Goal: Task Accomplishment & Management: Complete application form

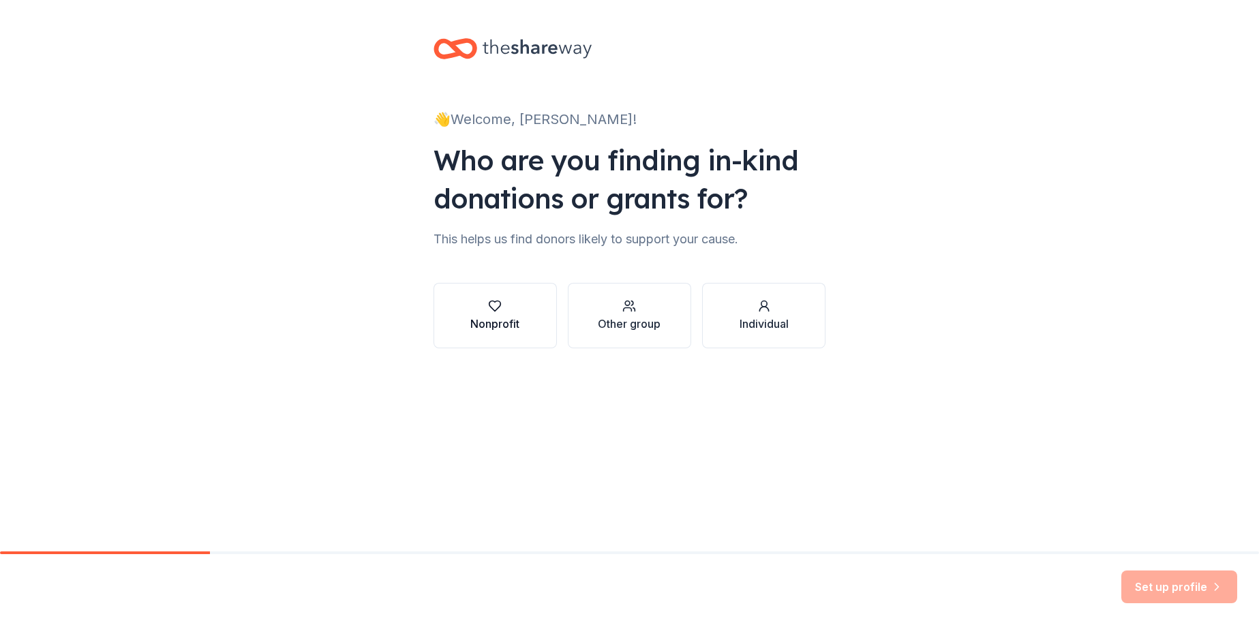
click at [518, 313] on div "Nonprofit" at bounding box center [494, 315] width 49 height 33
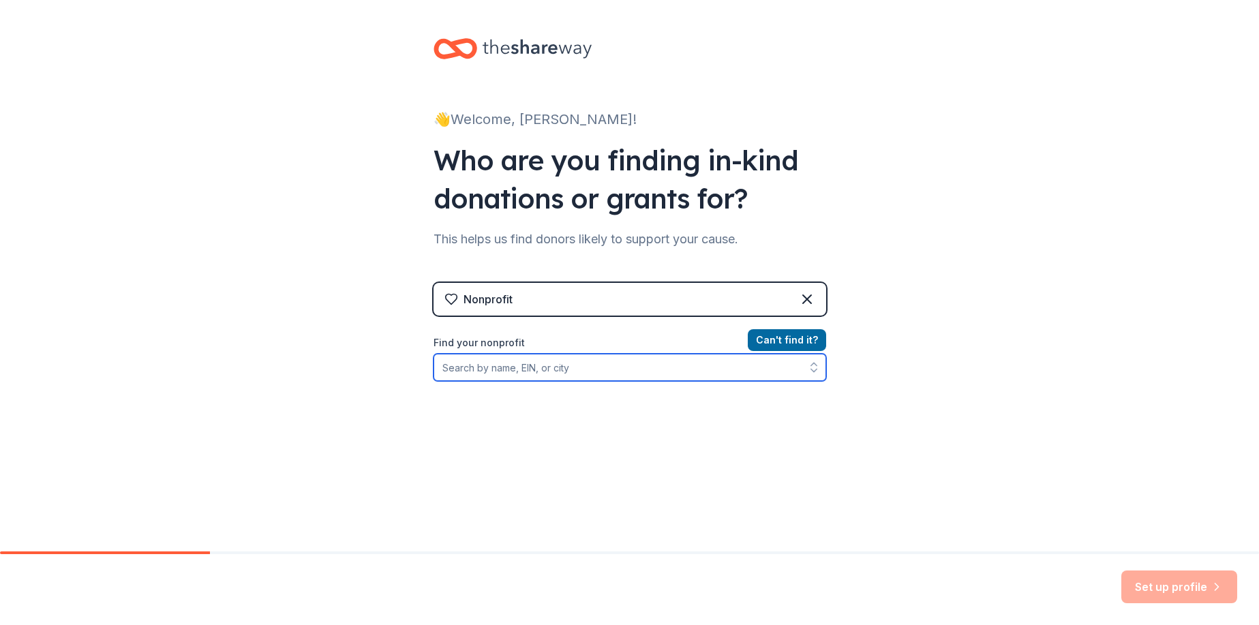
click at [682, 373] on input "Find your nonprofit" at bounding box center [630, 367] width 393 height 27
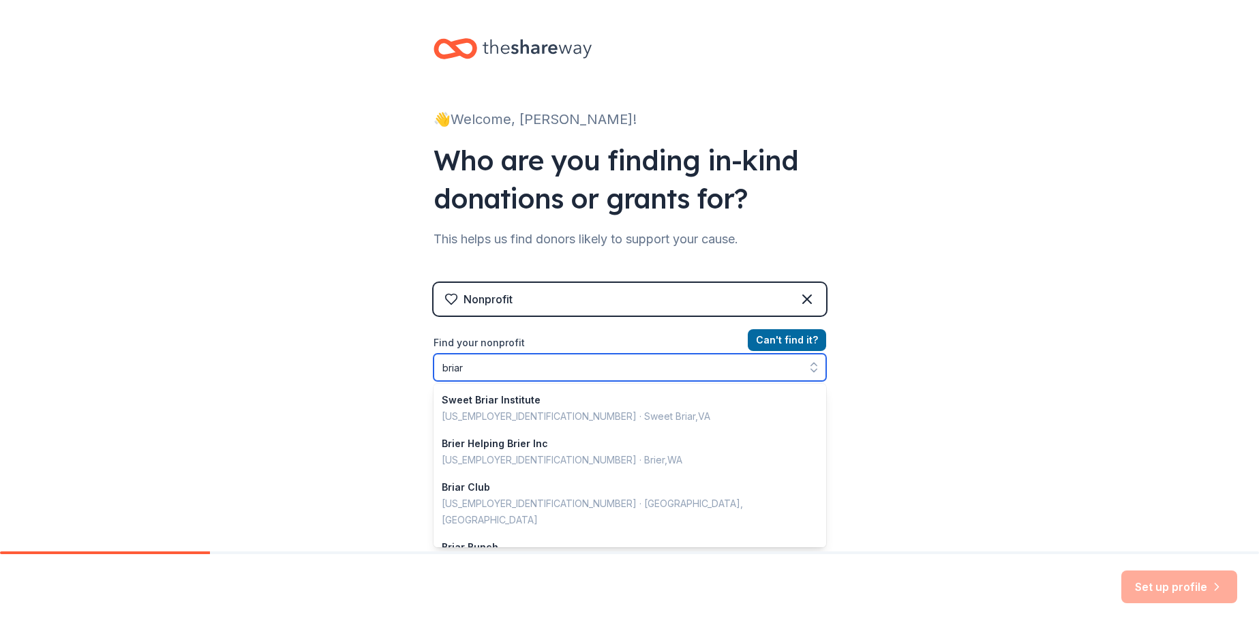
scroll to position [963, 0]
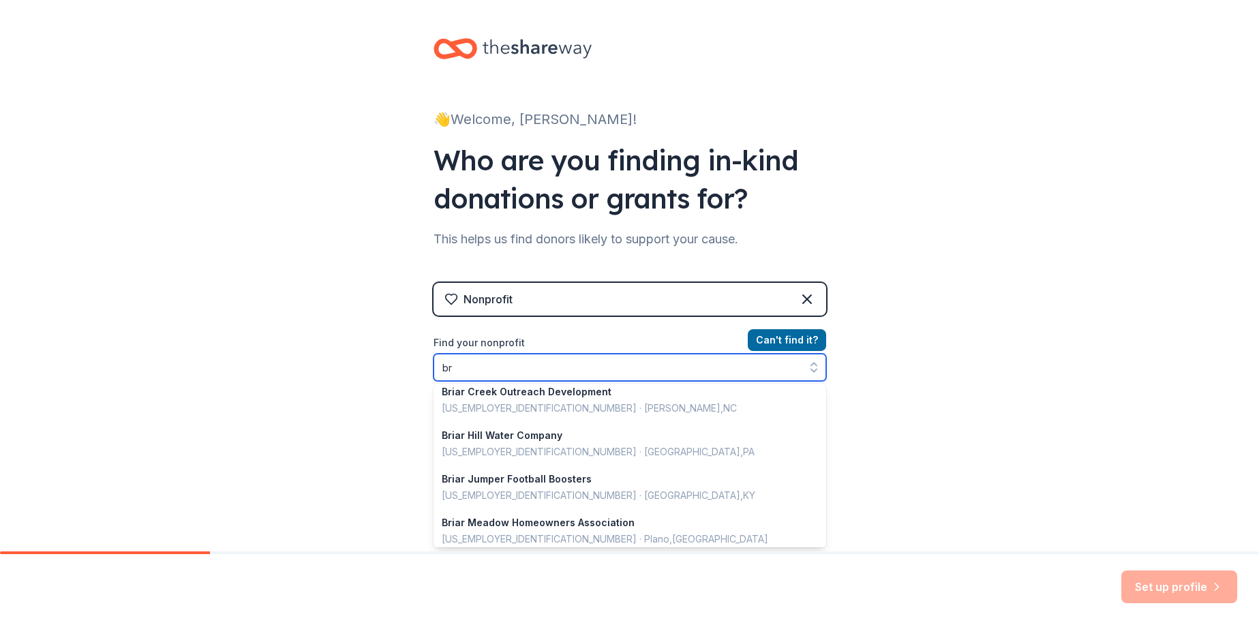
type input "b"
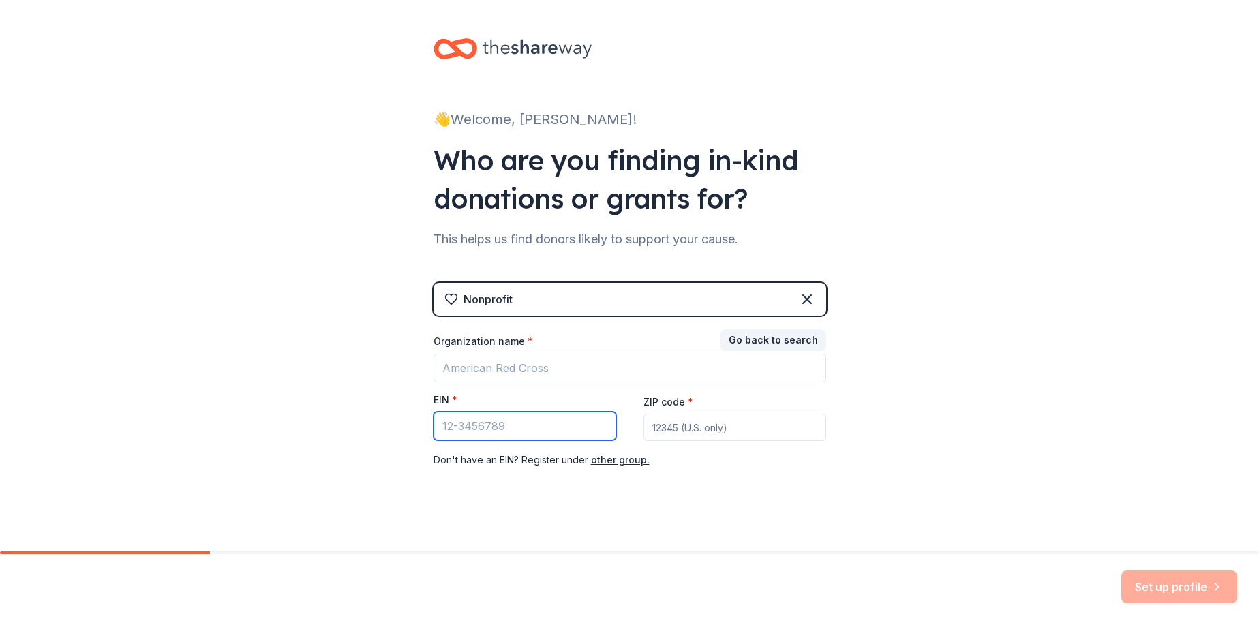
click at [504, 424] on input "EIN *" at bounding box center [525, 426] width 183 height 29
type input "7"
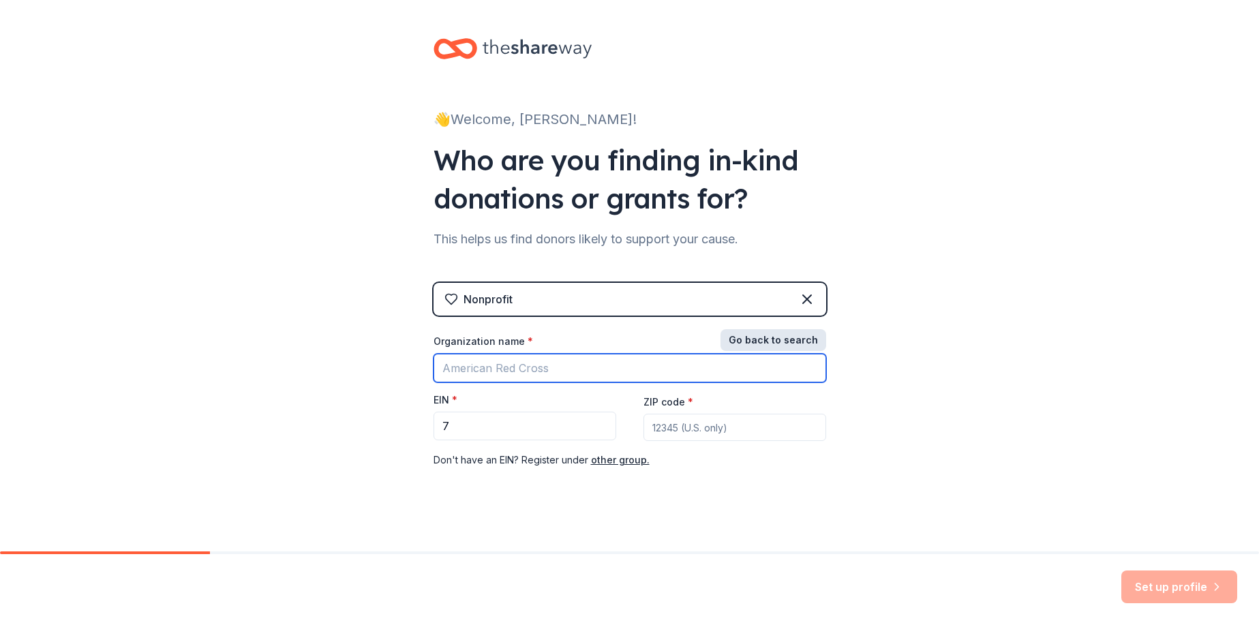
drag, startPoint x: 715, startPoint y: 354, endPoint x: 761, endPoint y: 344, distance: 47.6
click at [715, 354] on input "Organization name *" at bounding box center [630, 368] width 393 height 29
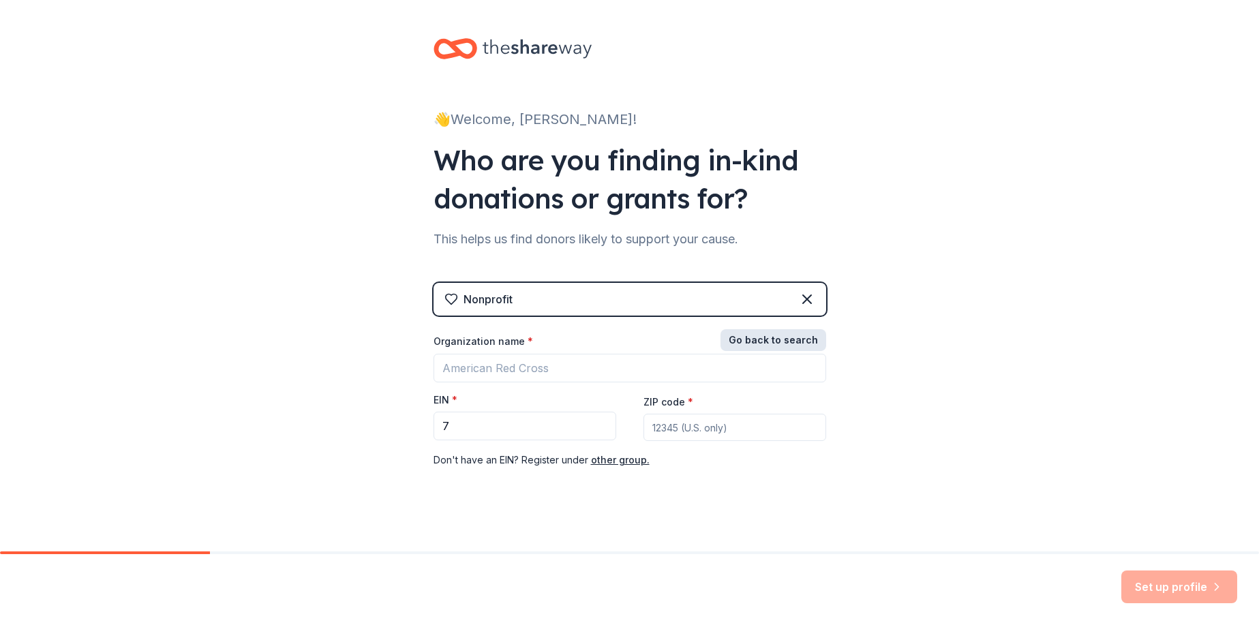
click at [771, 339] on button "Go back to search" at bounding box center [774, 340] width 106 height 22
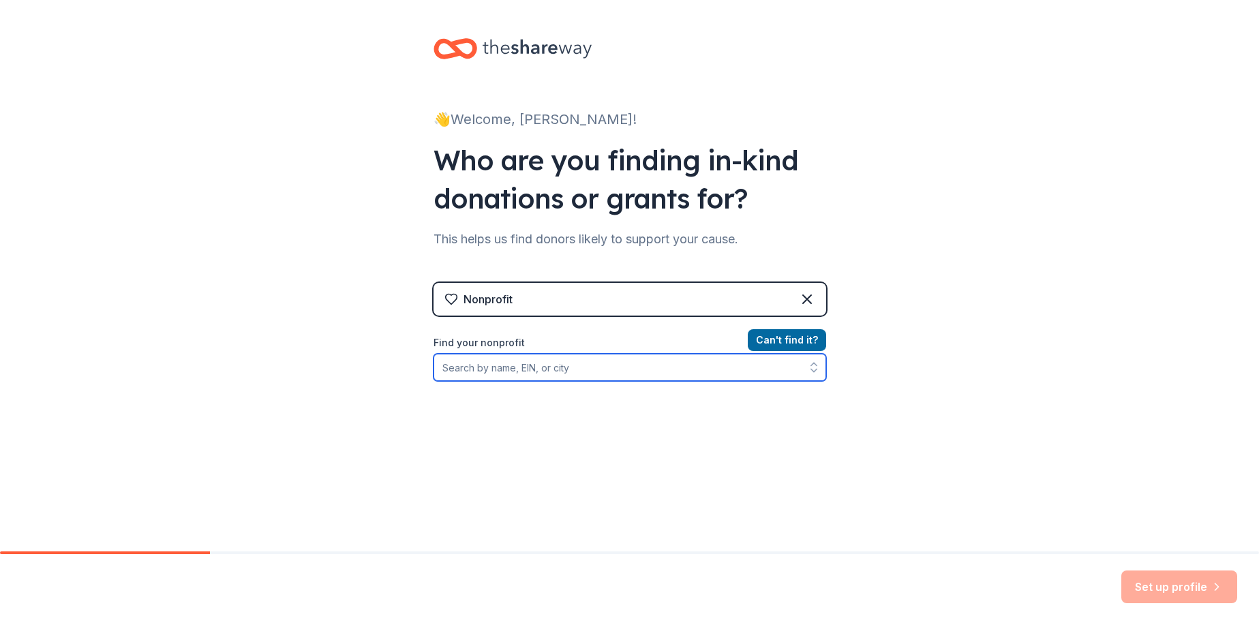
click at [499, 361] on input "Find your nonprofit" at bounding box center [630, 367] width 393 height 27
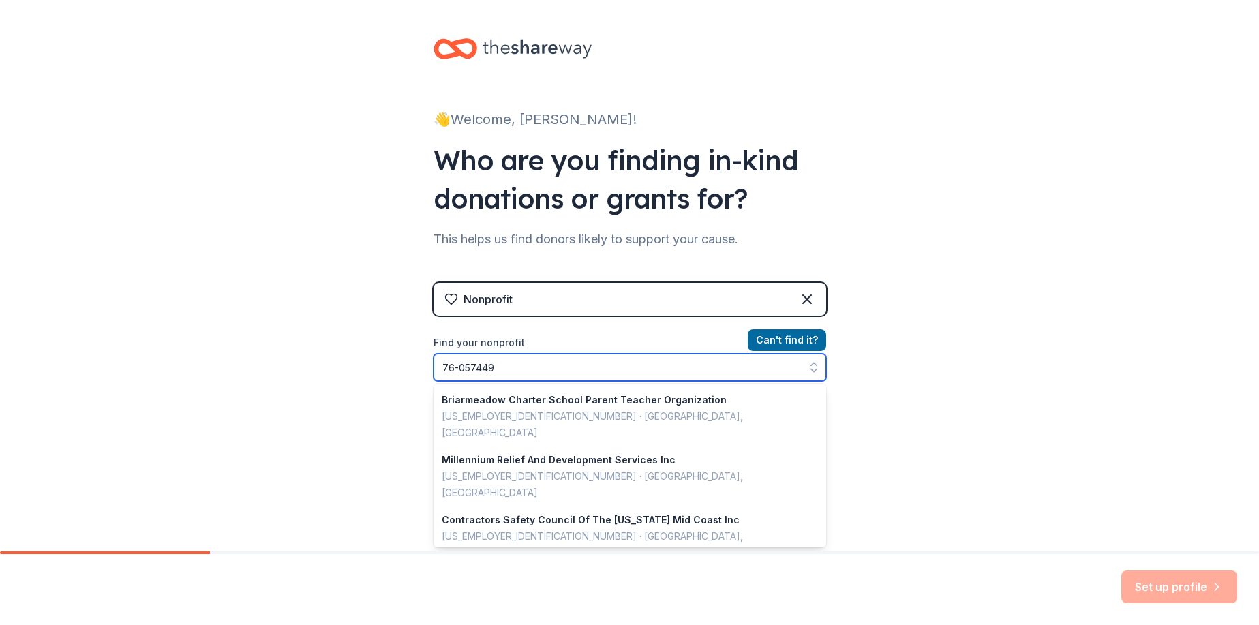
type input "[US_EMPLOYER_IDENTIFICATION_NUMBER]"
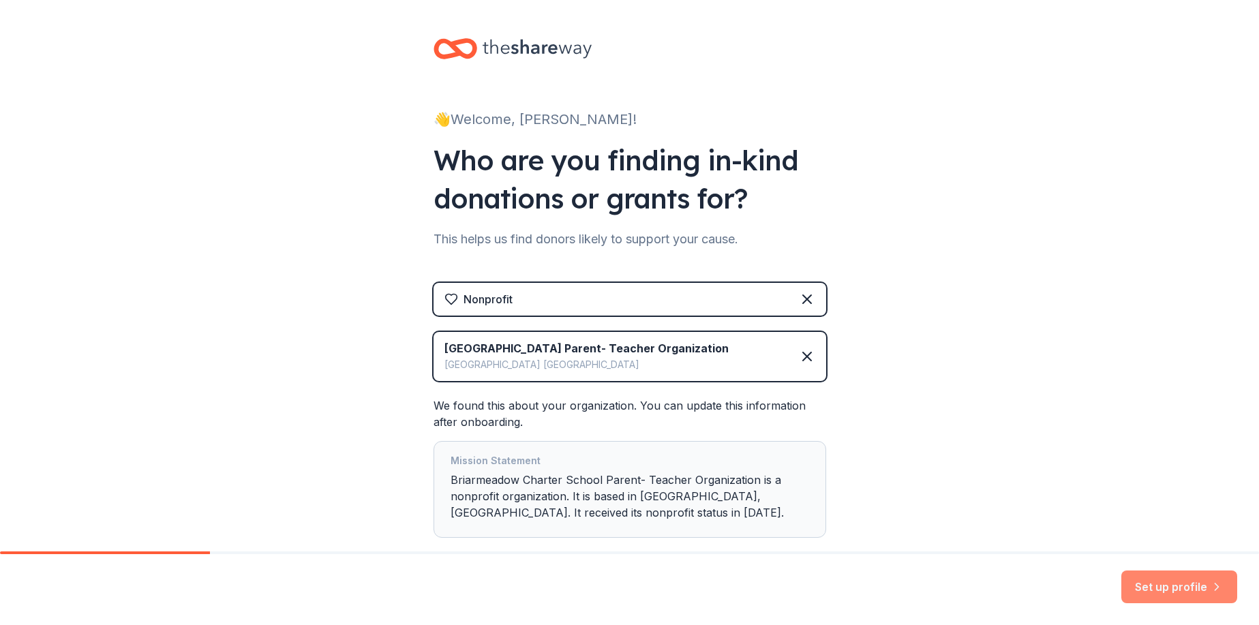
click at [1155, 588] on button "Set up profile" at bounding box center [1179, 587] width 116 height 33
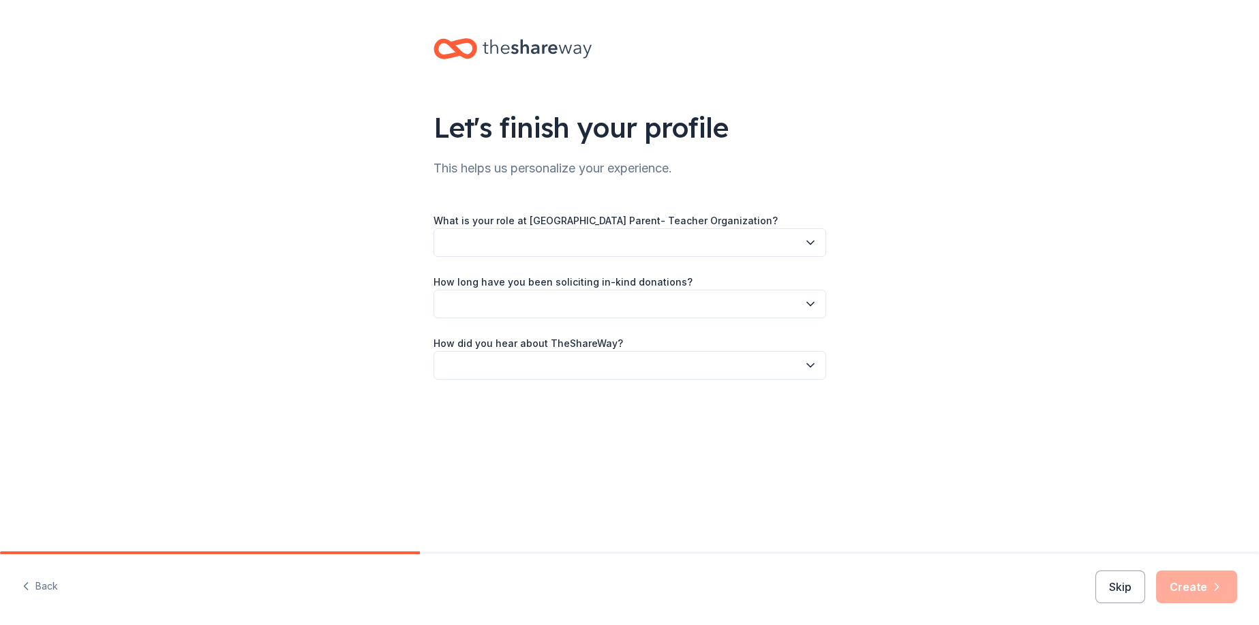
click at [772, 240] on button "button" at bounding box center [630, 242] width 393 height 29
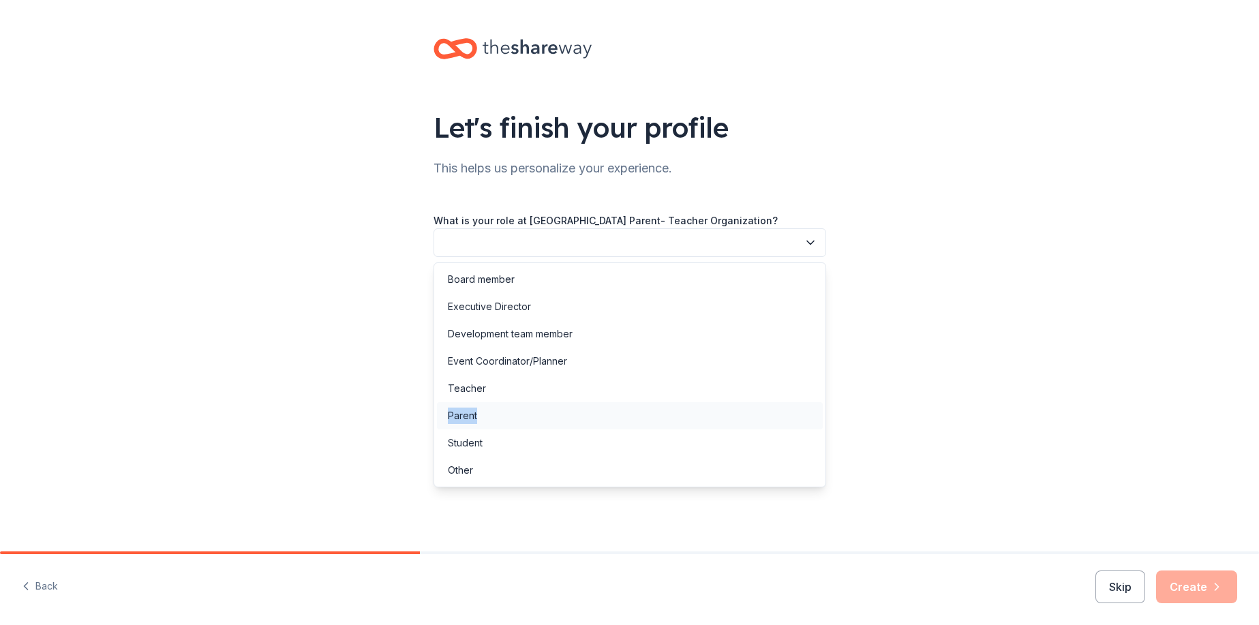
drag, startPoint x: 494, startPoint y: 401, endPoint x: 494, endPoint y: 408, distance: 7.5
click at [494, 408] on div "Board member Executive Director Development team member Event Coordinator/Plann…" at bounding box center [630, 374] width 393 height 225
click at [494, 408] on div "Parent" at bounding box center [630, 415] width 386 height 27
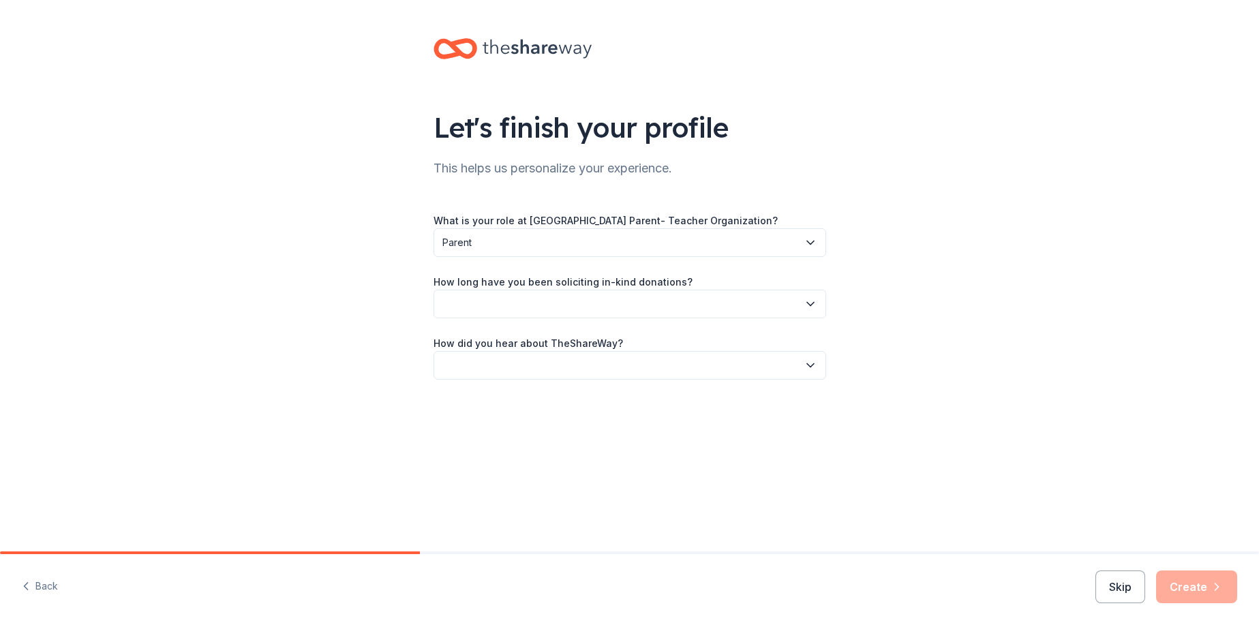
click at [798, 302] on button "button" at bounding box center [630, 304] width 393 height 29
click at [481, 334] on div "This is my first time!" at bounding box center [491, 341] width 87 height 16
click at [798, 366] on button "button" at bounding box center [630, 365] width 393 height 29
click at [548, 430] on div "Online search" at bounding box center [630, 429] width 386 height 27
click at [1188, 599] on button "Create" at bounding box center [1196, 587] width 81 height 33
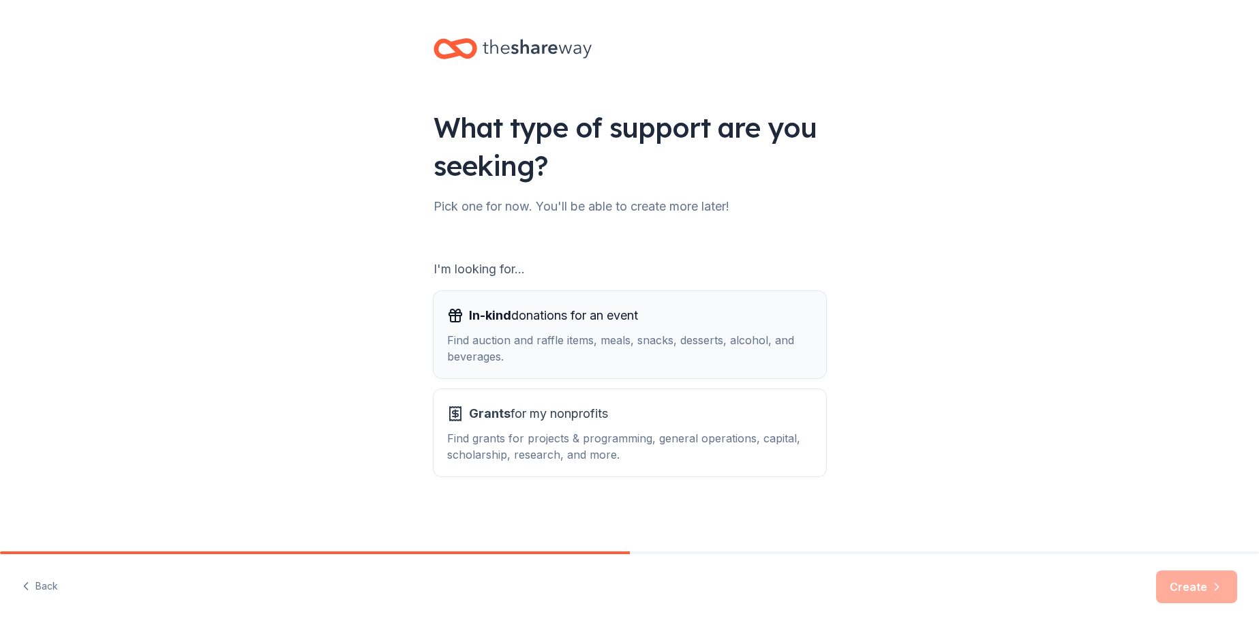
click at [619, 354] on div "Find auction and raffle items, meals, snacks, desserts, alcohol, and beverages." at bounding box center [629, 348] width 365 height 33
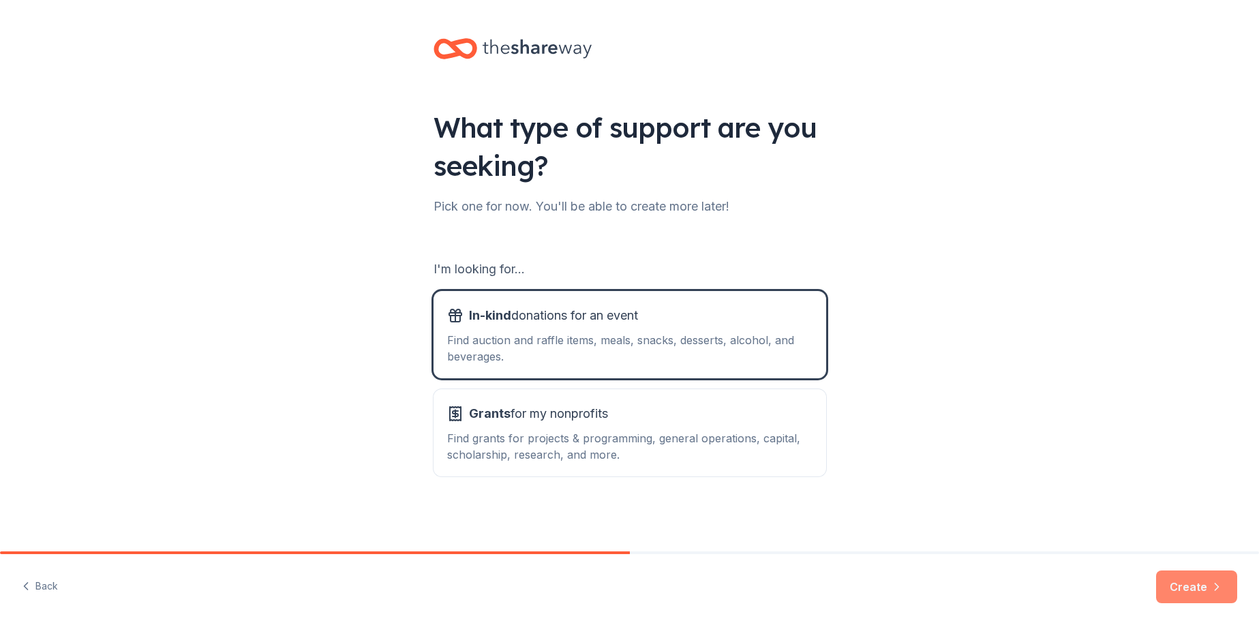
click at [1199, 583] on button "Create" at bounding box center [1196, 587] width 81 height 33
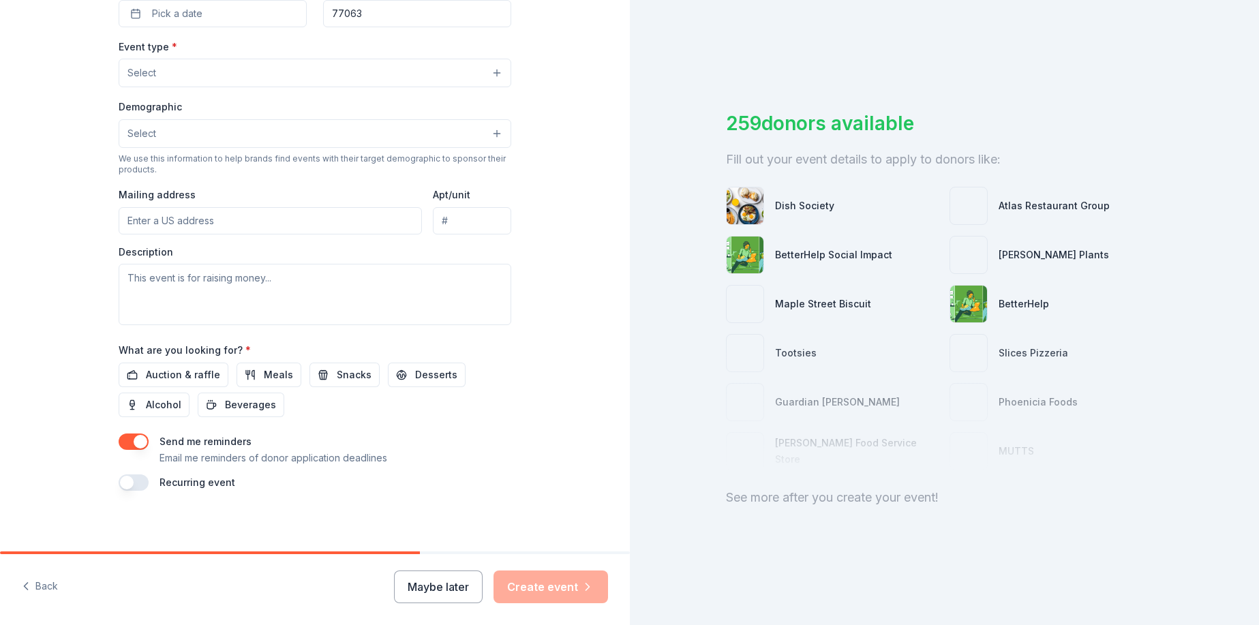
scroll to position [356, 0]
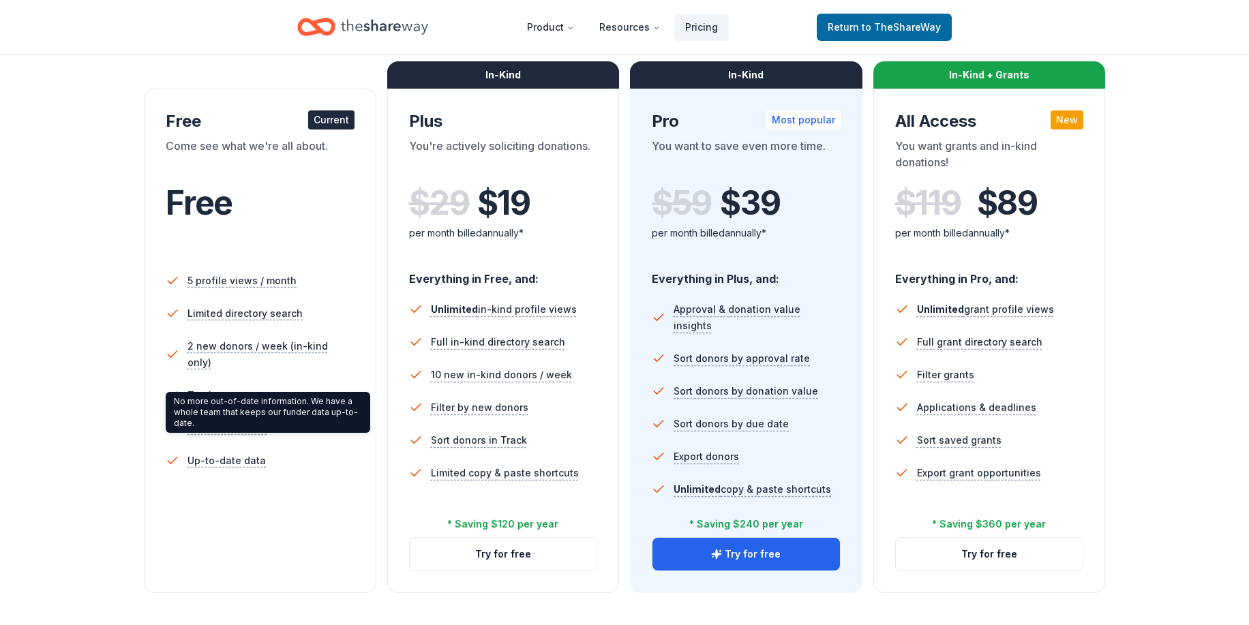
scroll to position [205, 0]
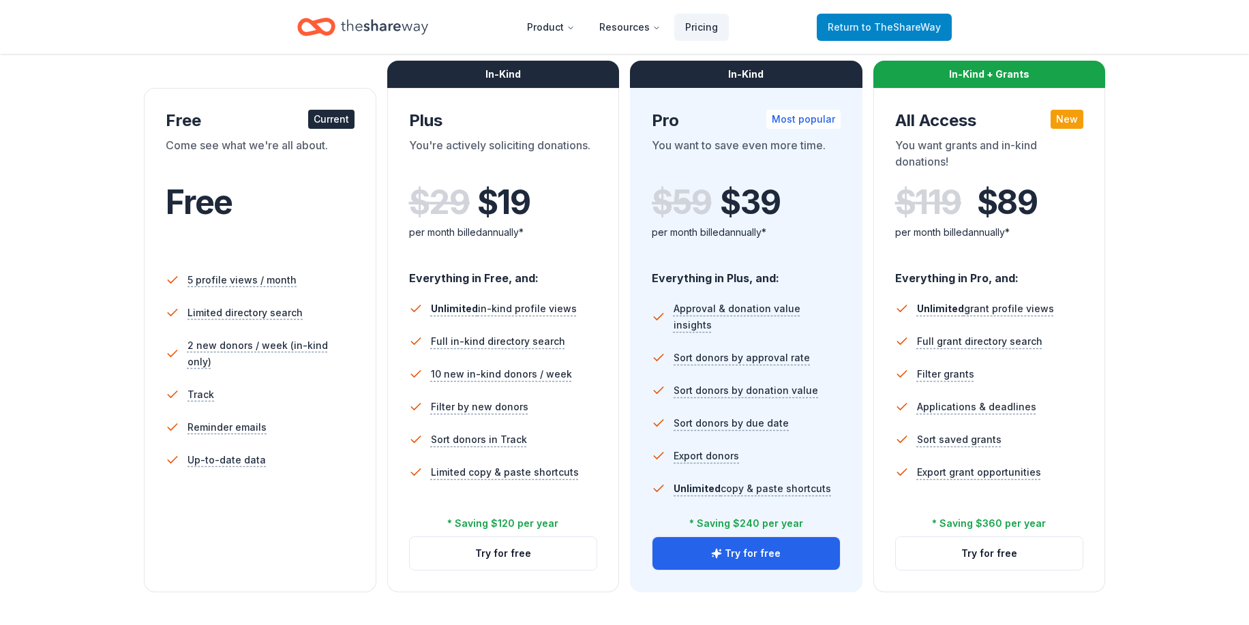
click at [850, 32] on span "Return to TheShareWay" at bounding box center [884, 27] width 113 height 16
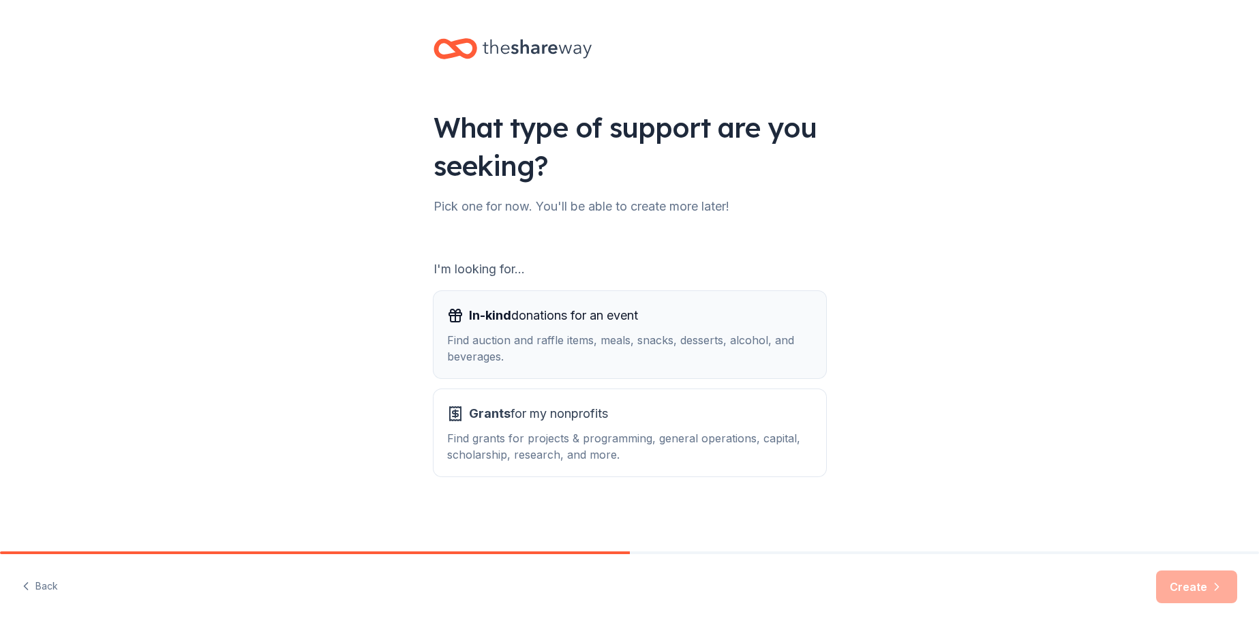
click at [611, 334] on div "Find auction and raffle items, meals, snacks, desserts, alcohol, and beverages." at bounding box center [629, 348] width 365 height 33
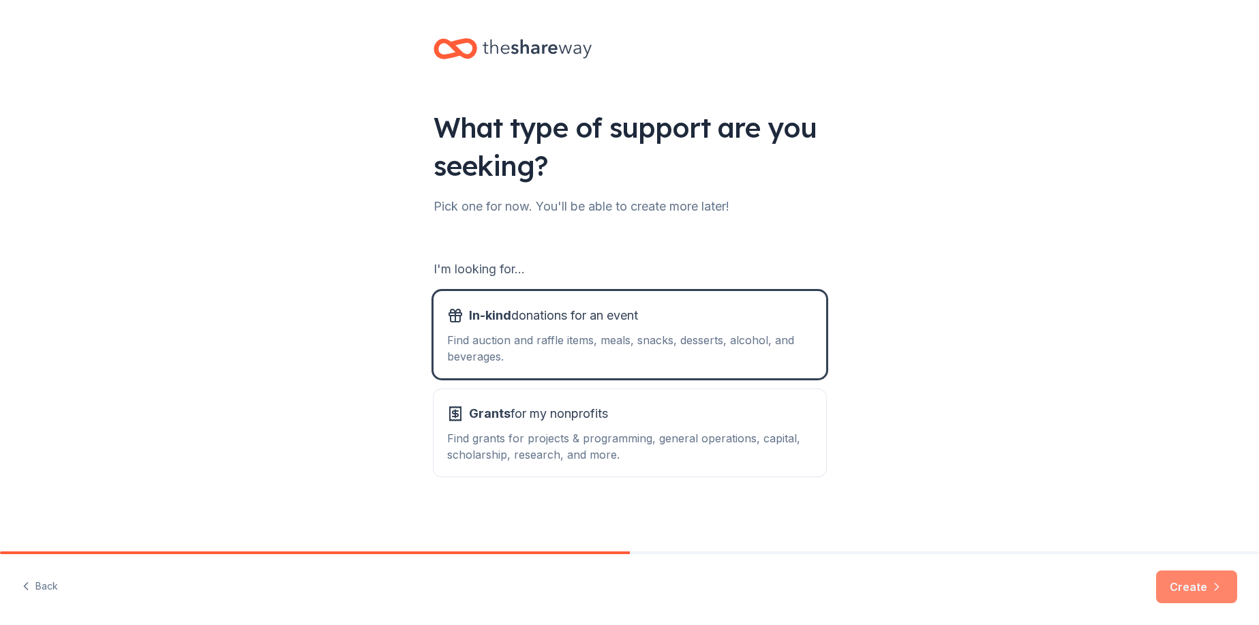
click at [1172, 581] on button "Create" at bounding box center [1196, 587] width 81 height 33
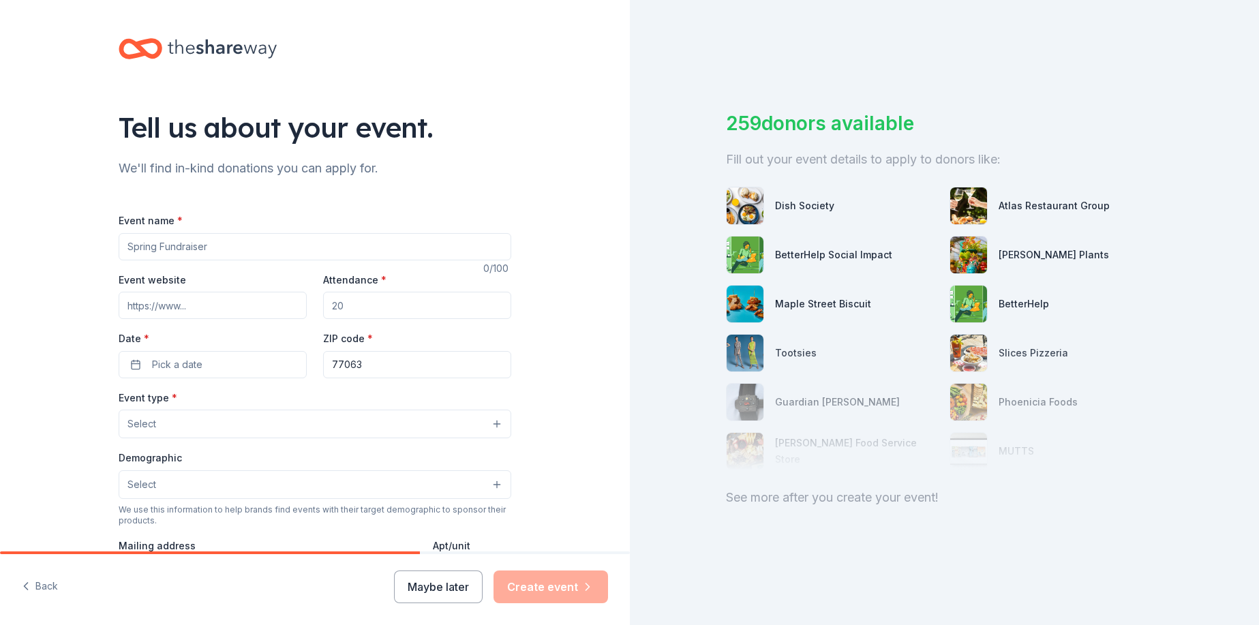
click at [187, 240] on input "Event name *" at bounding box center [315, 246] width 393 height 27
type input "F"
type input "Briarmeadow Fall Fundraiser"
click at [138, 307] on input "Event website" at bounding box center [213, 305] width 188 height 27
click at [359, 297] on input "Attendance *" at bounding box center [417, 305] width 188 height 27
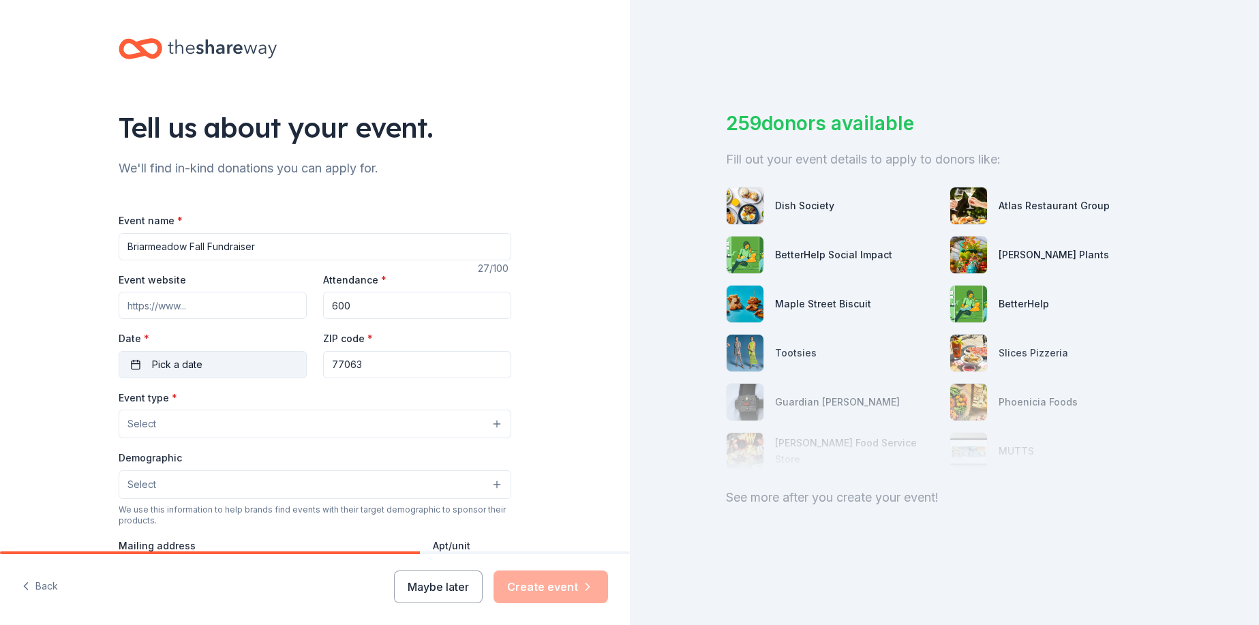
type input "600"
click at [225, 355] on button "Pick a date" at bounding box center [213, 364] width 188 height 27
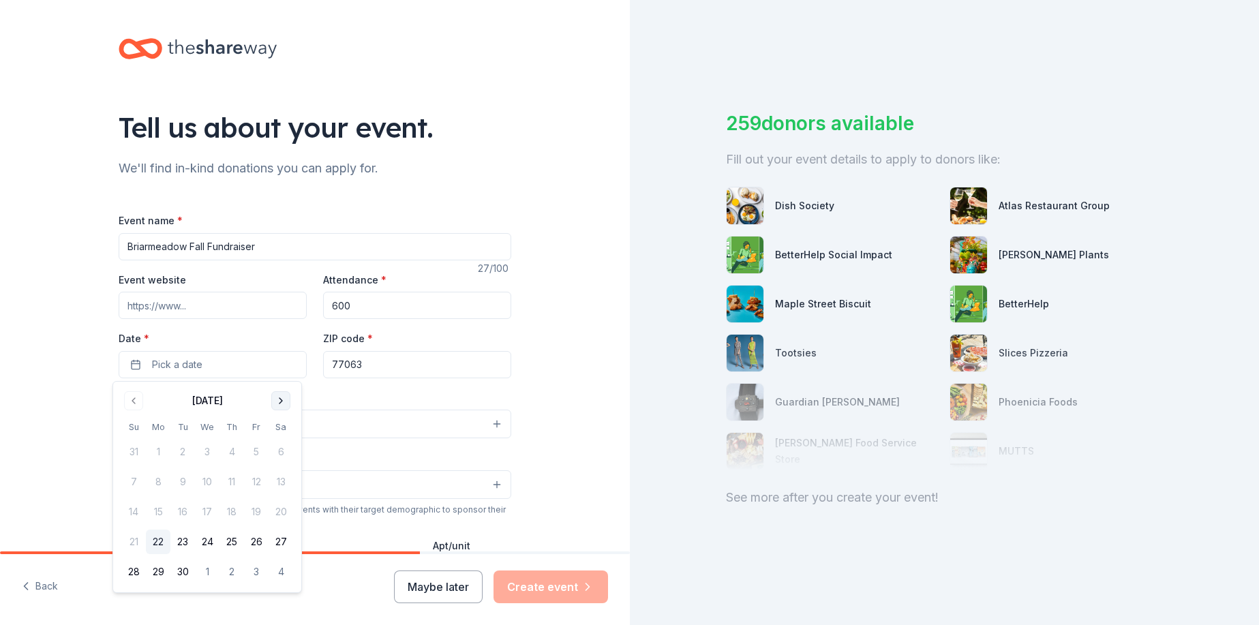
click at [280, 407] on button "Go to next month" at bounding box center [280, 400] width 19 height 19
click at [276, 452] on button "1" at bounding box center [281, 452] width 25 height 25
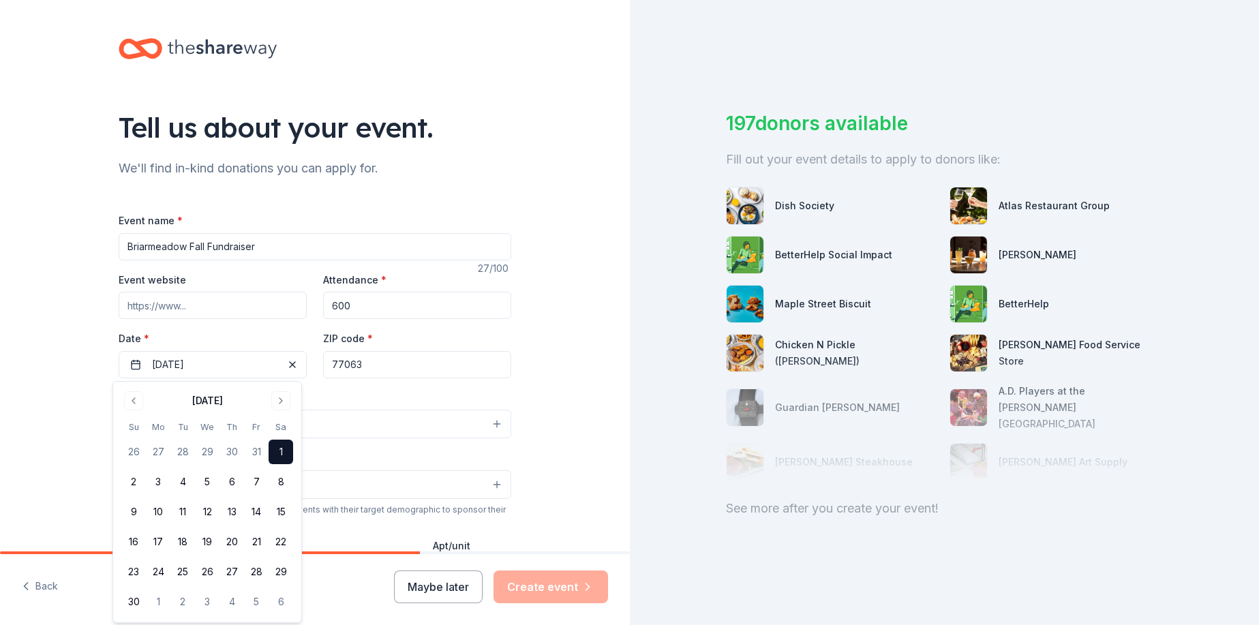
click at [282, 451] on button "1" at bounding box center [281, 452] width 25 height 25
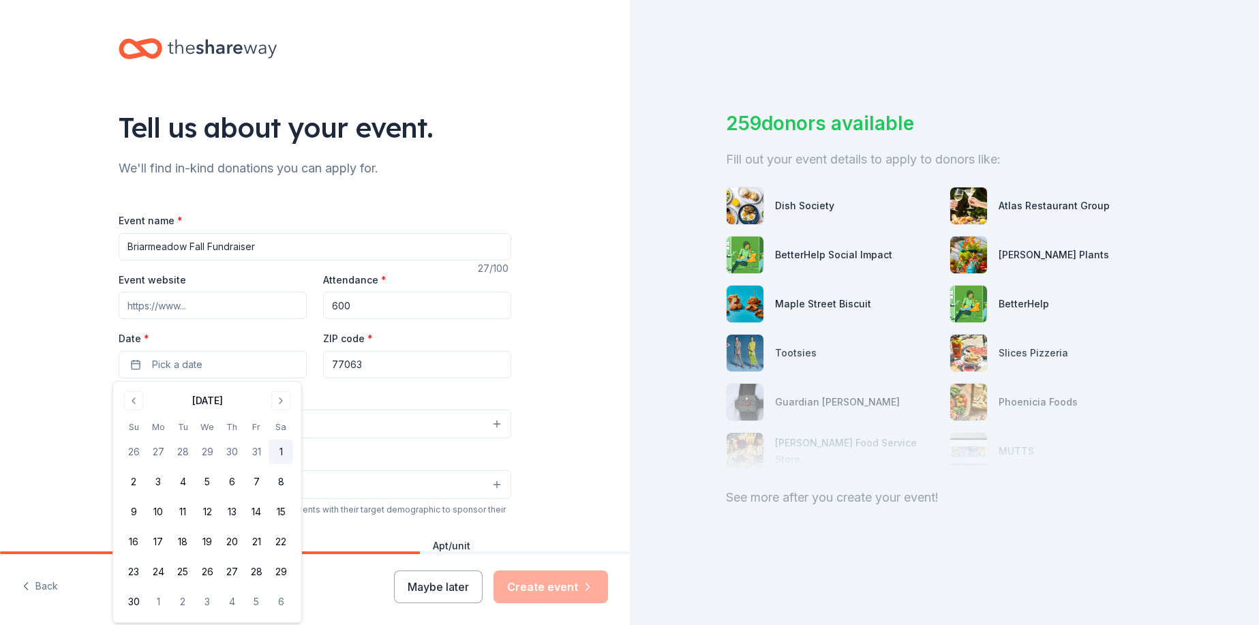
click at [286, 454] on button "1" at bounding box center [281, 452] width 25 height 25
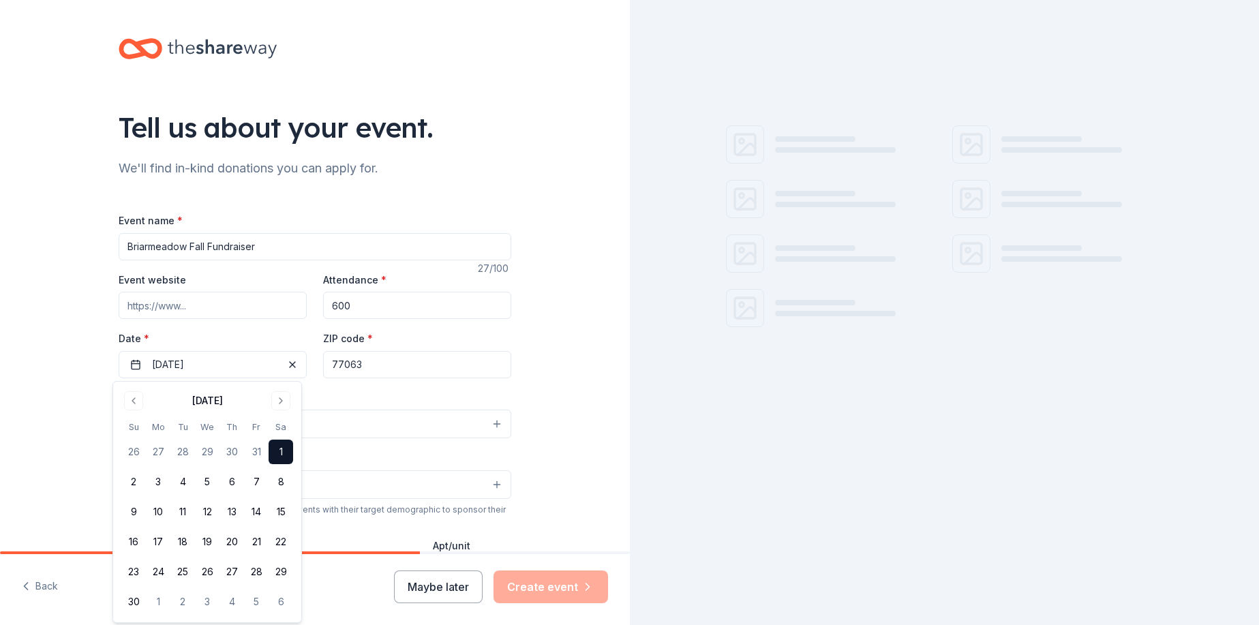
click at [398, 406] on div "Event type * Select" at bounding box center [315, 414] width 393 height 50
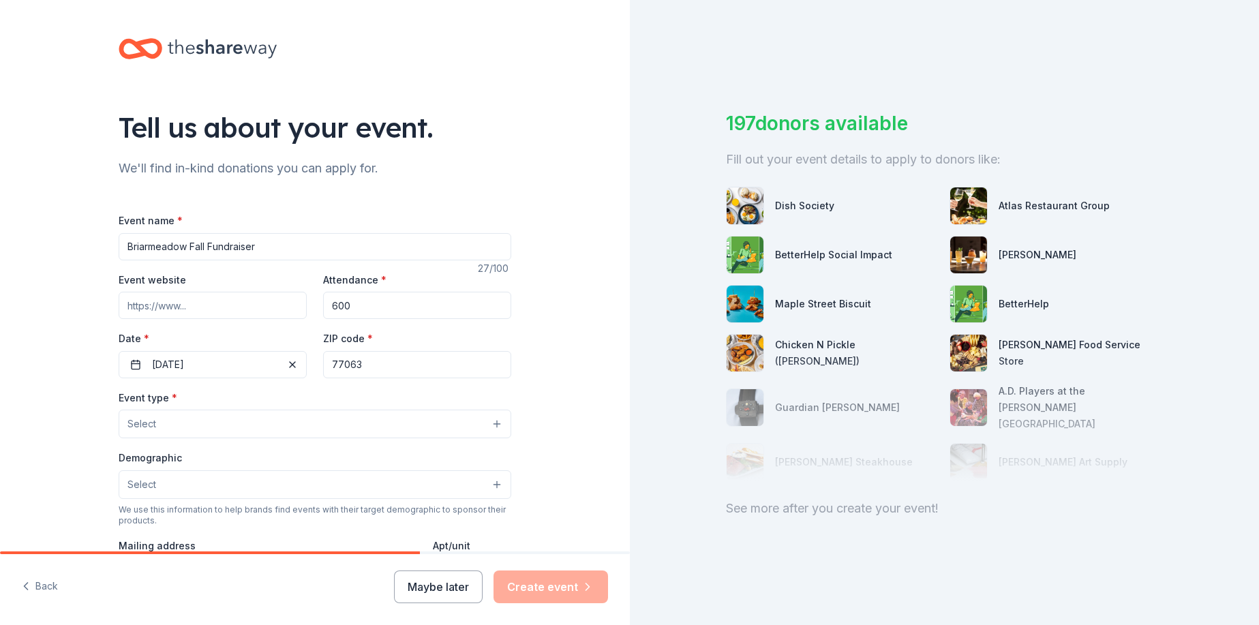
click at [325, 429] on button "Select" at bounding box center [315, 424] width 393 height 29
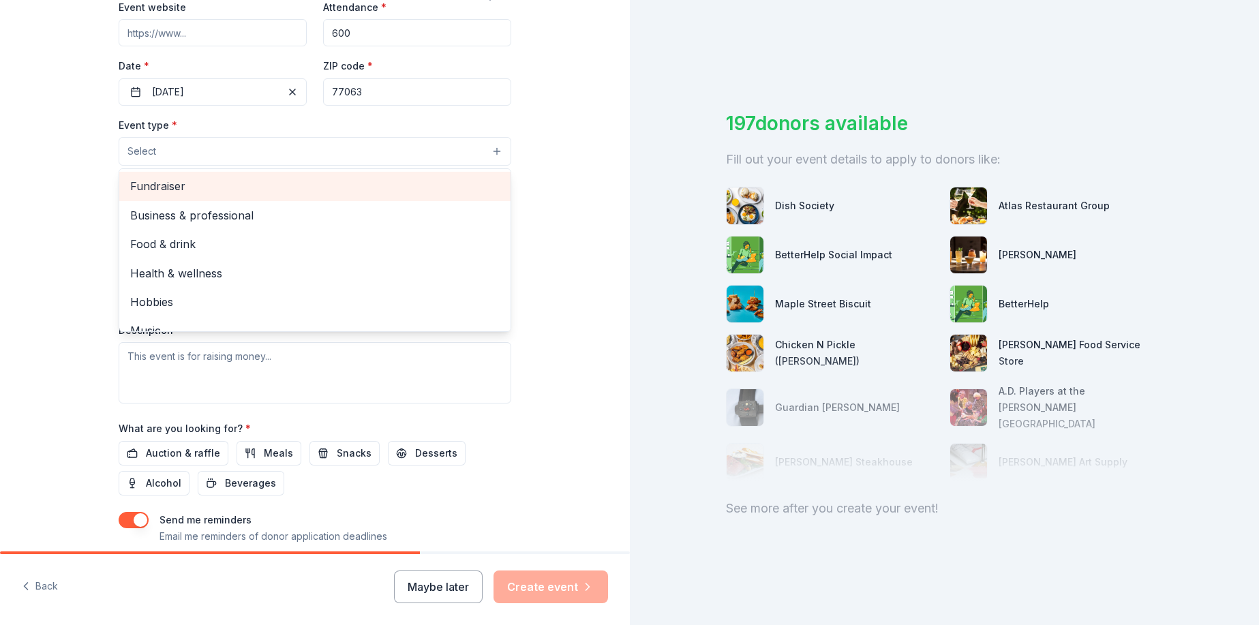
click at [214, 194] on span "Fundraiser" at bounding box center [314, 186] width 369 height 18
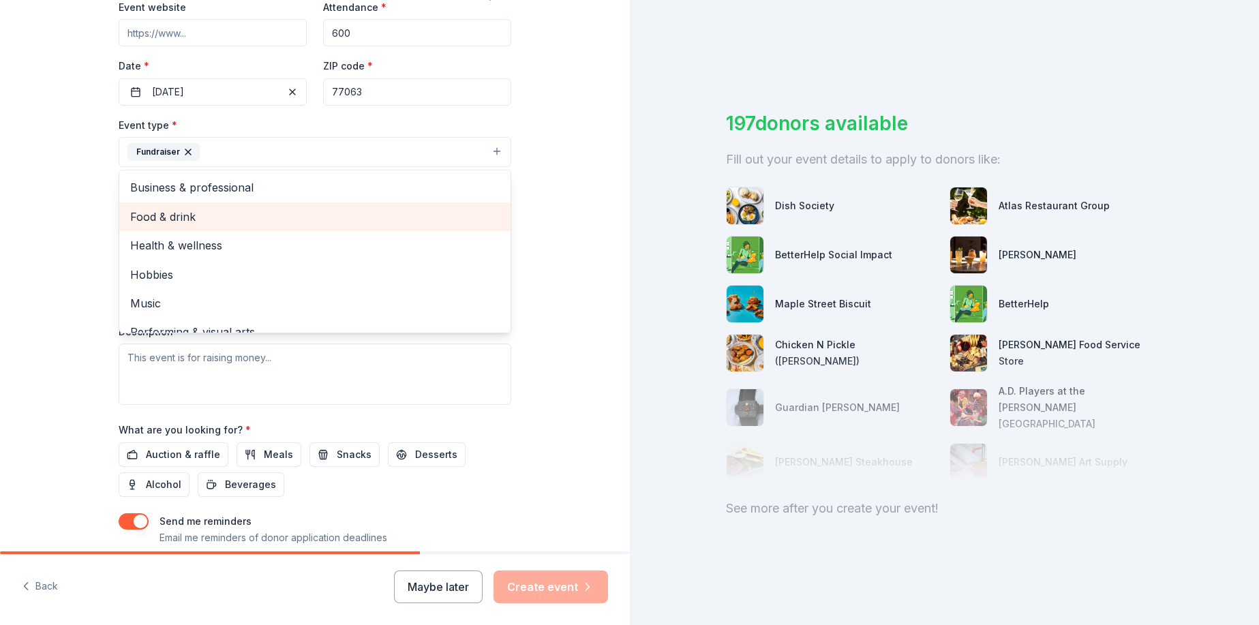
click at [299, 210] on span "Food & drink" at bounding box center [314, 217] width 369 height 18
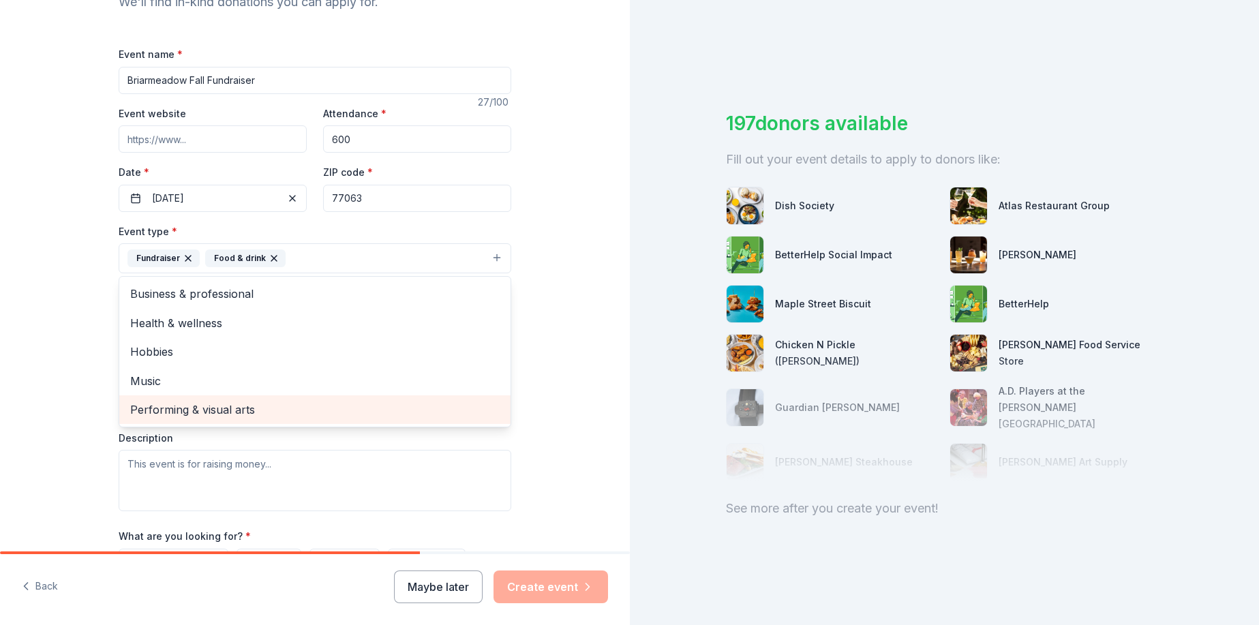
scroll to position [153, 0]
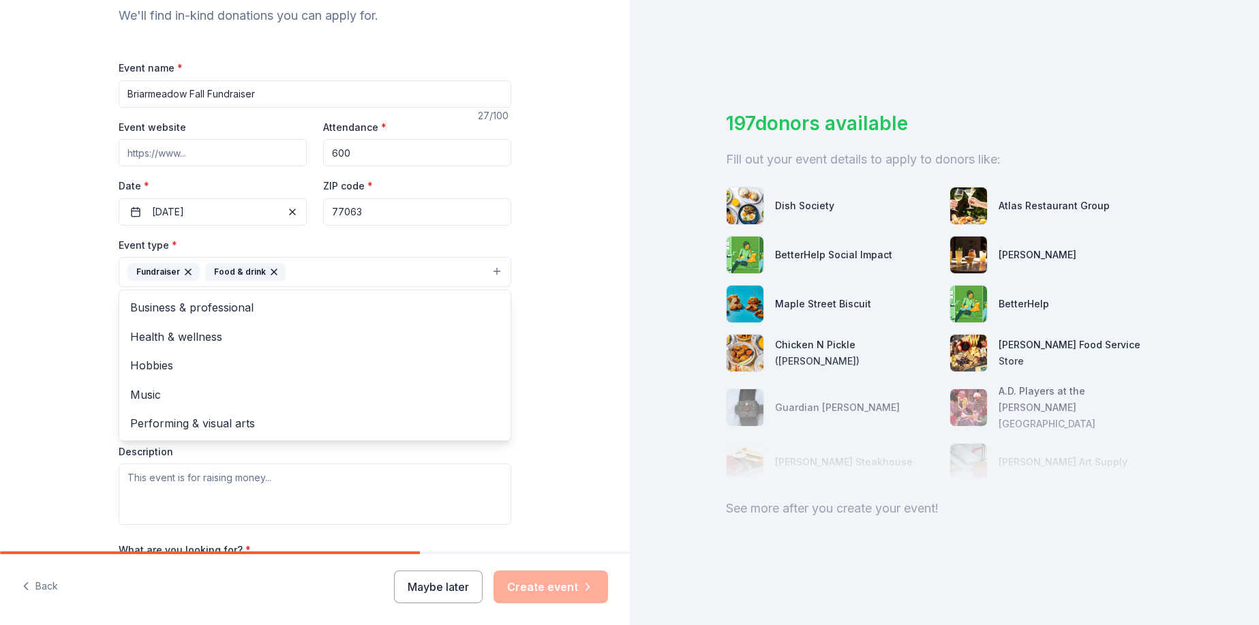
click at [524, 230] on div "Tell us about your event. We'll find in-kind donations you can apply for. Event…" at bounding box center [315, 301] width 436 height 909
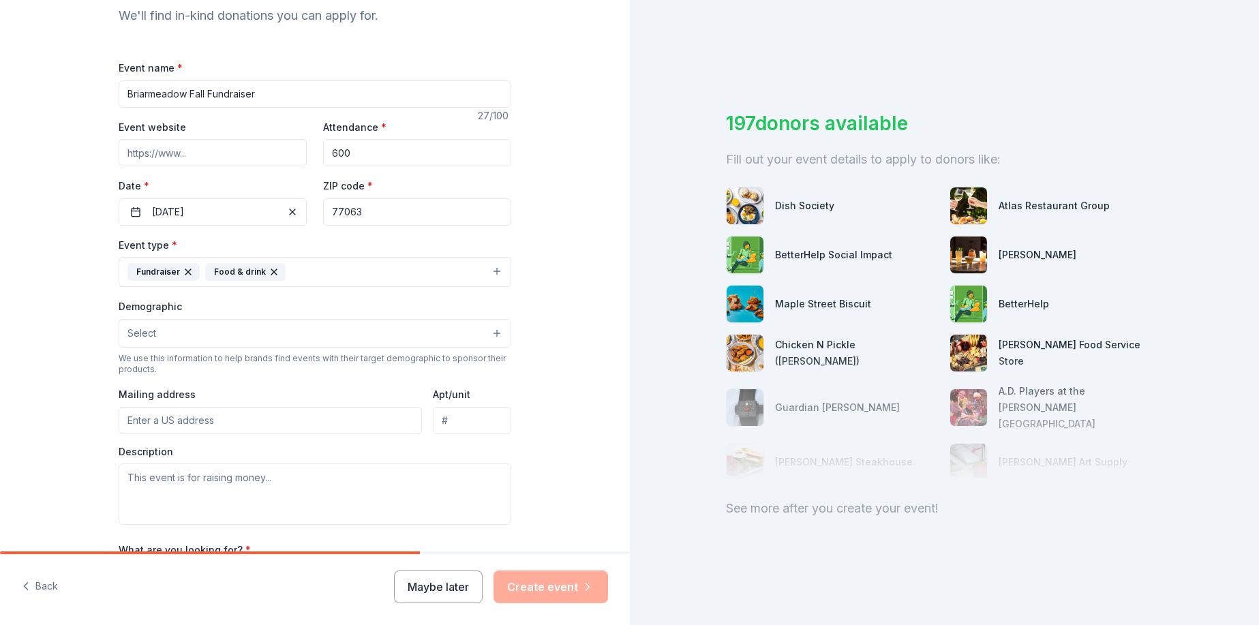
click at [302, 327] on button "Select" at bounding box center [315, 333] width 393 height 29
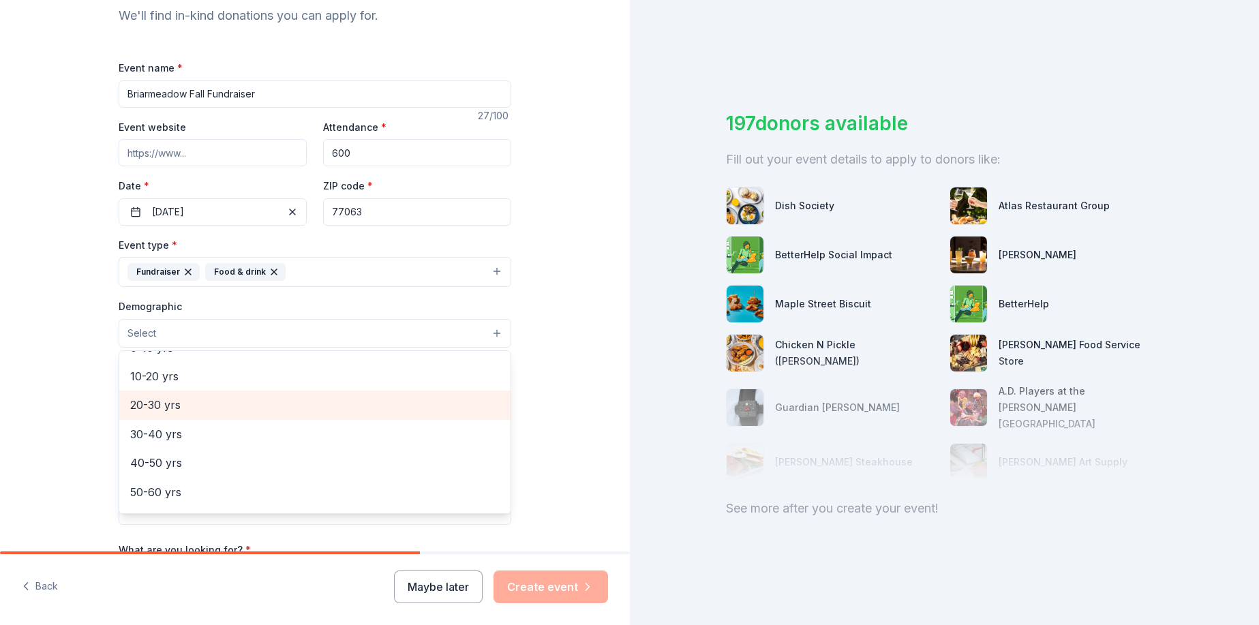
scroll to position [68, 0]
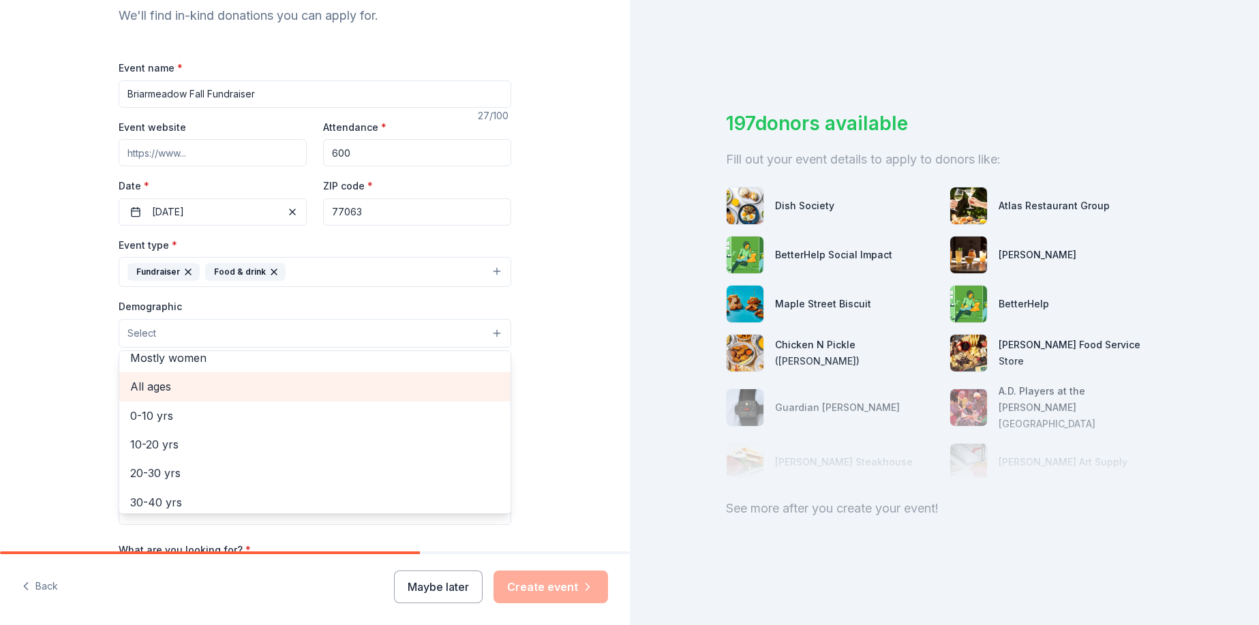
click at [227, 393] on span "All ages" at bounding box center [314, 387] width 369 height 18
click at [560, 324] on div "Tell us about your event. We'll find in-kind donations you can apply for. Event…" at bounding box center [315, 302] width 630 height 910
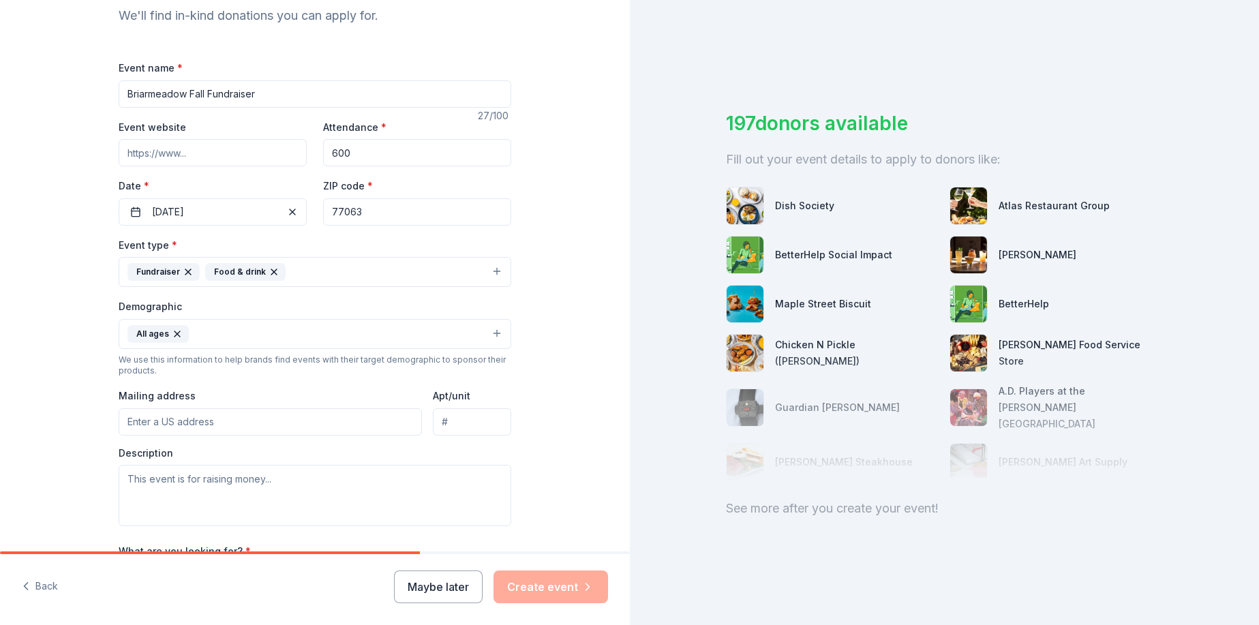
click at [249, 423] on input "Mailing address" at bounding box center [270, 421] width 303 height 27
click at [540, 355] on div "Tell us about your event. We'll find in-kind donations you can apply for. Event…" at bounding box center [315, 302] width 630 height 910
click at [271, 420] on input "Mailing address" at bounding box center [270, 421] width 303 height 27
type input "3601 Dunvale Road, Houston, TX, 77063"
click at [228, 487] on textarea at bounding box center [315, 495] width 393 height 61
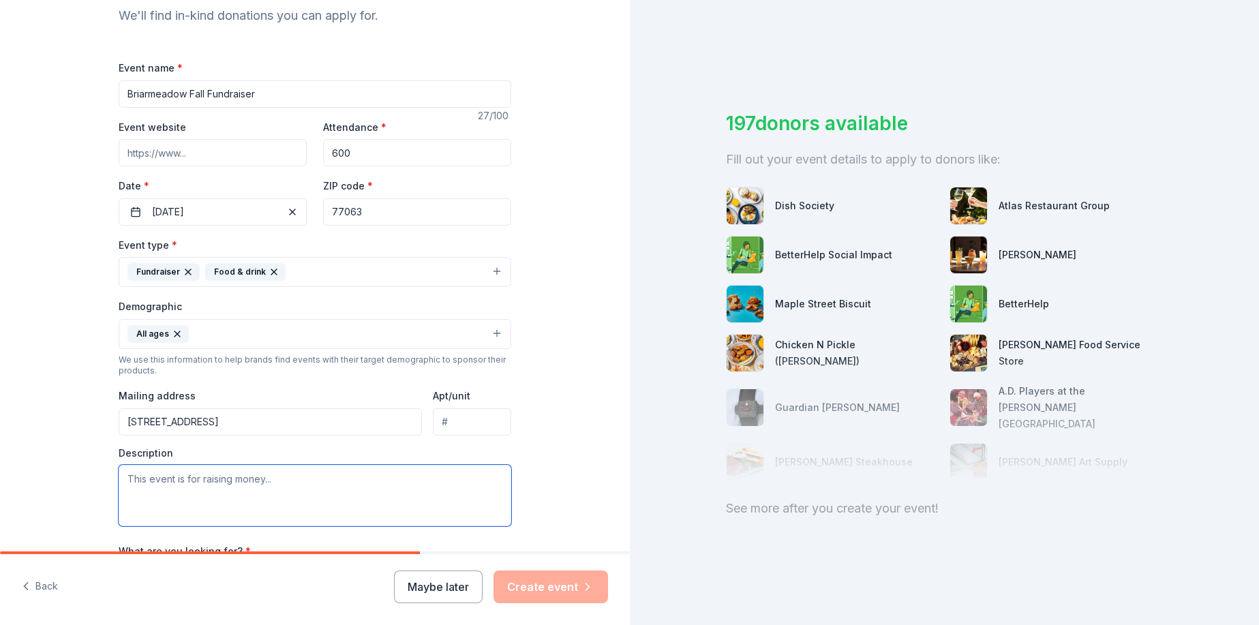
click at [180, 479] on textarea at bounding box center [315, 495] width 393 height 61
paste textarea "We need your help to raise funds for supplemental programs, much needed technol…"
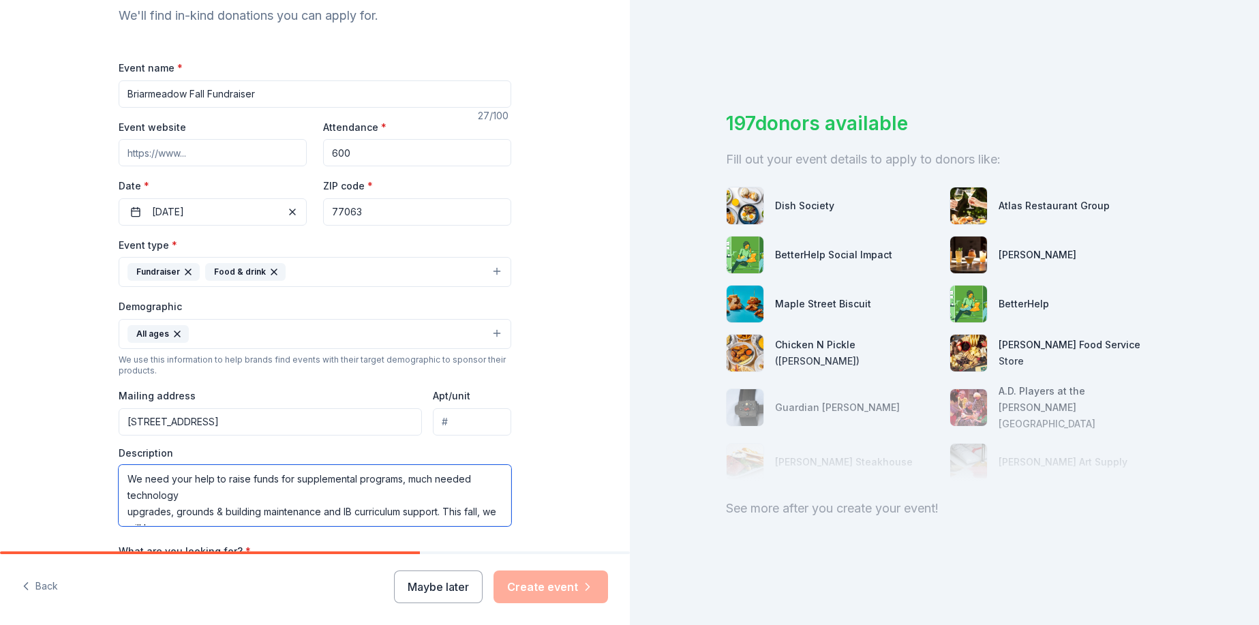
click at [178, 498] on textarea "We need your help to raise funds for supplemental programs, much needed technol…" at bounding box center [315, 495] width 393 height 61
click at [120, 513] on textarea "We need your help to raise funds for supplemental programs, much needed technol…" at bounding box center [315, 495] width 393 height 61
click at [252, 513] on textarea "We need your help to raise funds for supplemental programs, much needed technol…" at bounding box center [315, 495] width 393 height 61
click at [130, 520] on textarea "We need your help to raise funds for supplemental programs, much needed technol…" at bounding box center [315, 495] width 393 height 61
click at [120, 524] on textarea "We need your help to raise funds for supplemental programs, much needed technol…" at bounding box center [315, 495] width 393 height 61
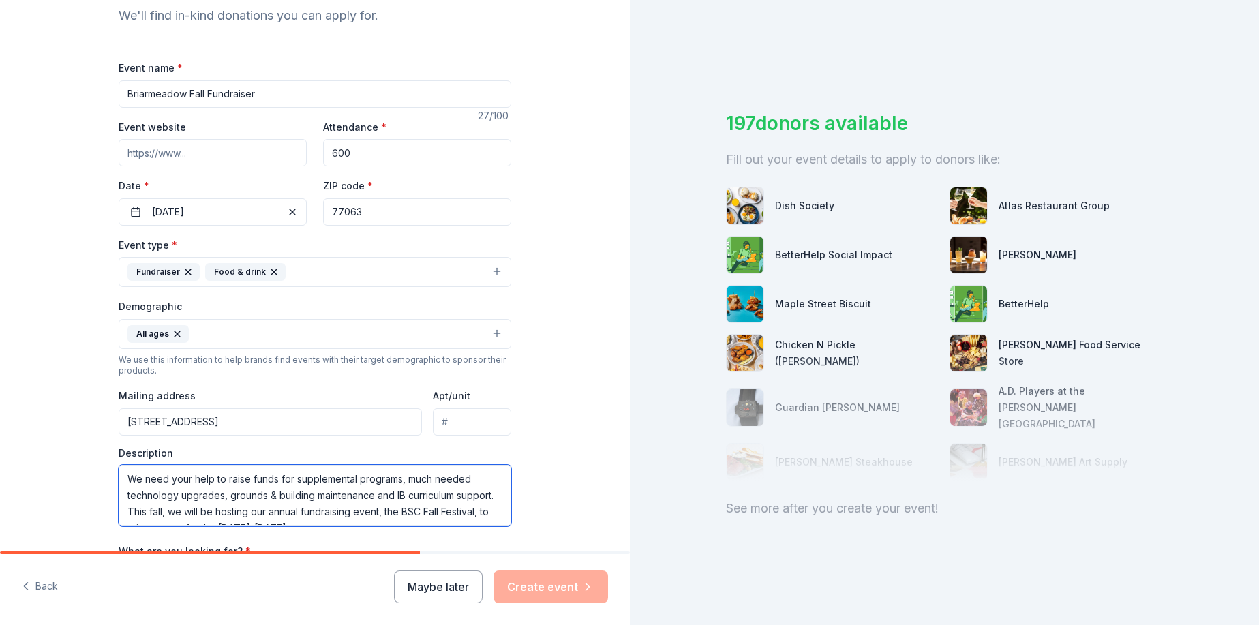
type textarea "We need your help to raise funds for supplemental programs, much needed technol…"
click at [351, 424] on input "3601 Dunvale Road, Houston, TX, 77063" at bounding box center [270, 421] width 303 height 27
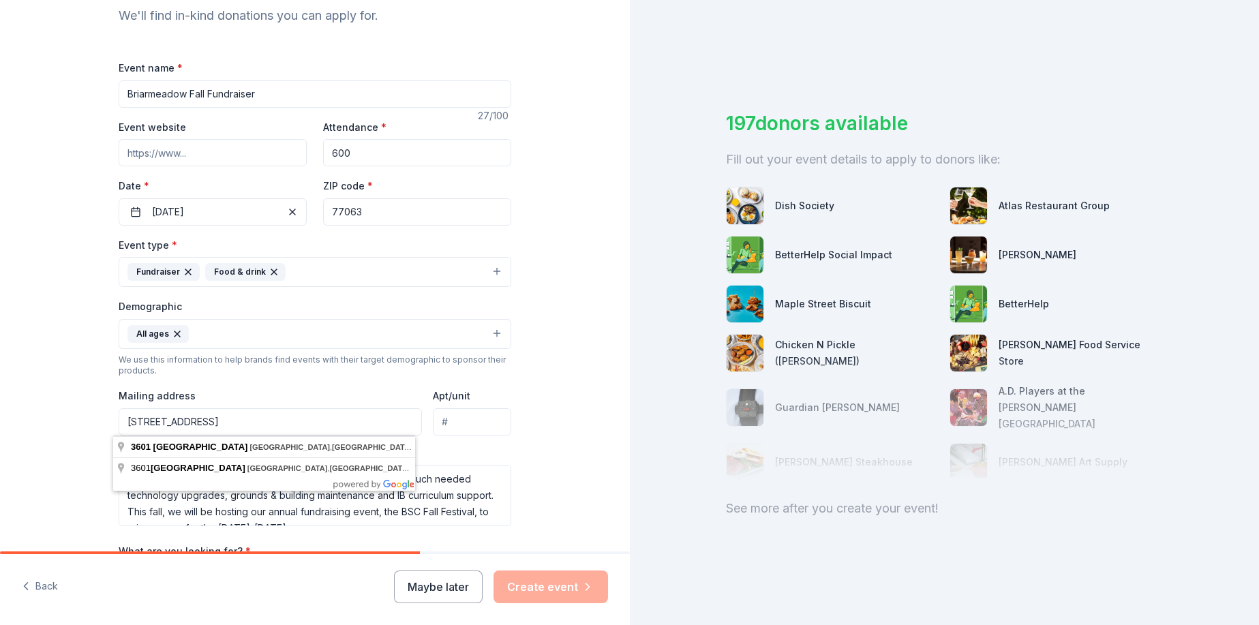
click at [351, 425] on input "3601 Dunvale Road, Houston, TX, 77063" at bounding box center [270, 421] width 303 height 27
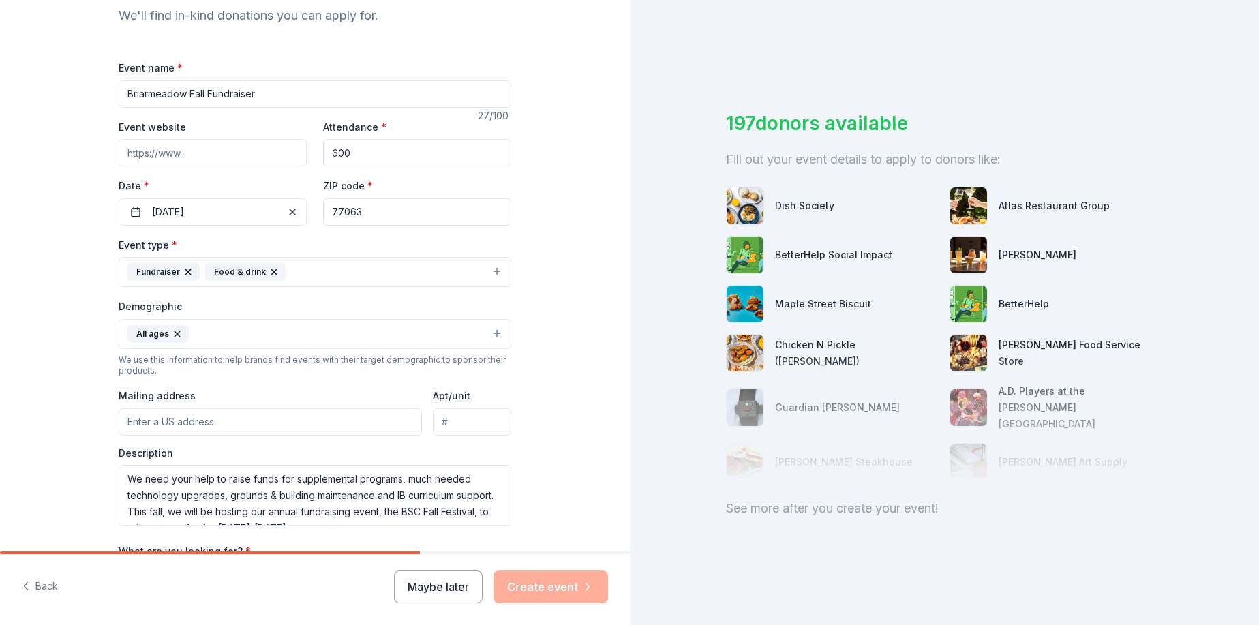
click at [286, 384] on div "Event type * Fundraiser Food & drink Demographic All ages We use this informati…" at bounding box center [315, 382] width 393 height 290
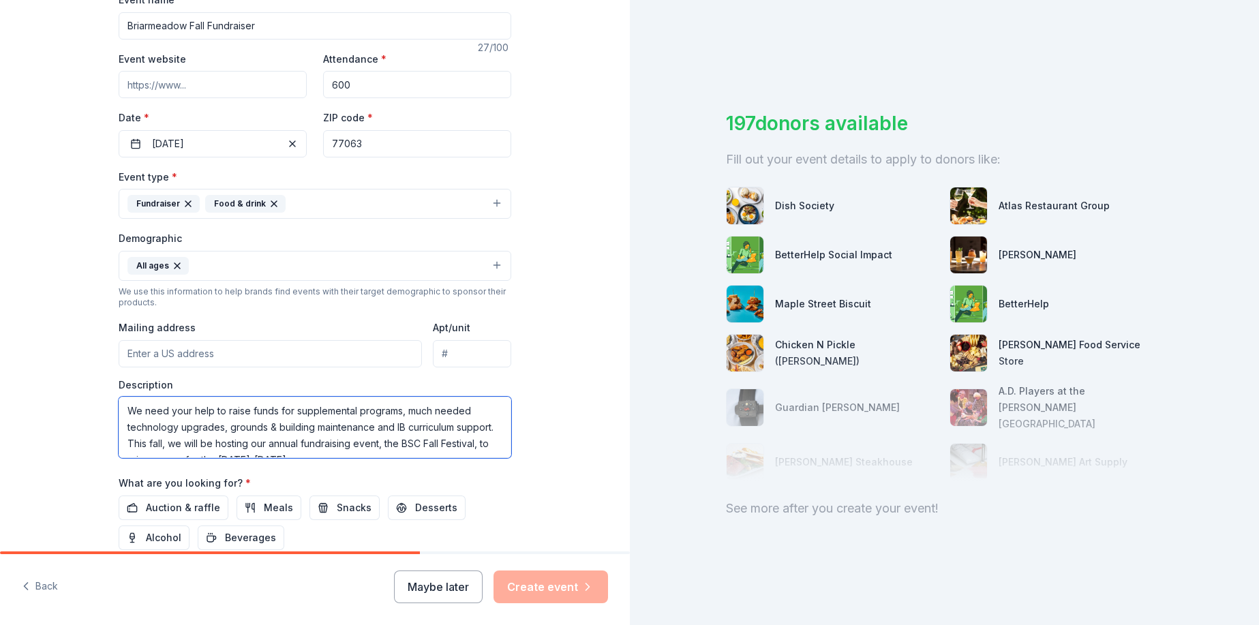
click at [380, 450] on textarea "We need your help to raise funds for supplemental programs, much needed technol…" at bounding box center [315, 427] width 393 height 61
click at [123, 445] on textarea "We need your help to raise funds for supplemental programs, much needed technol…" at bounding box center [315, 427] width 393 height 61
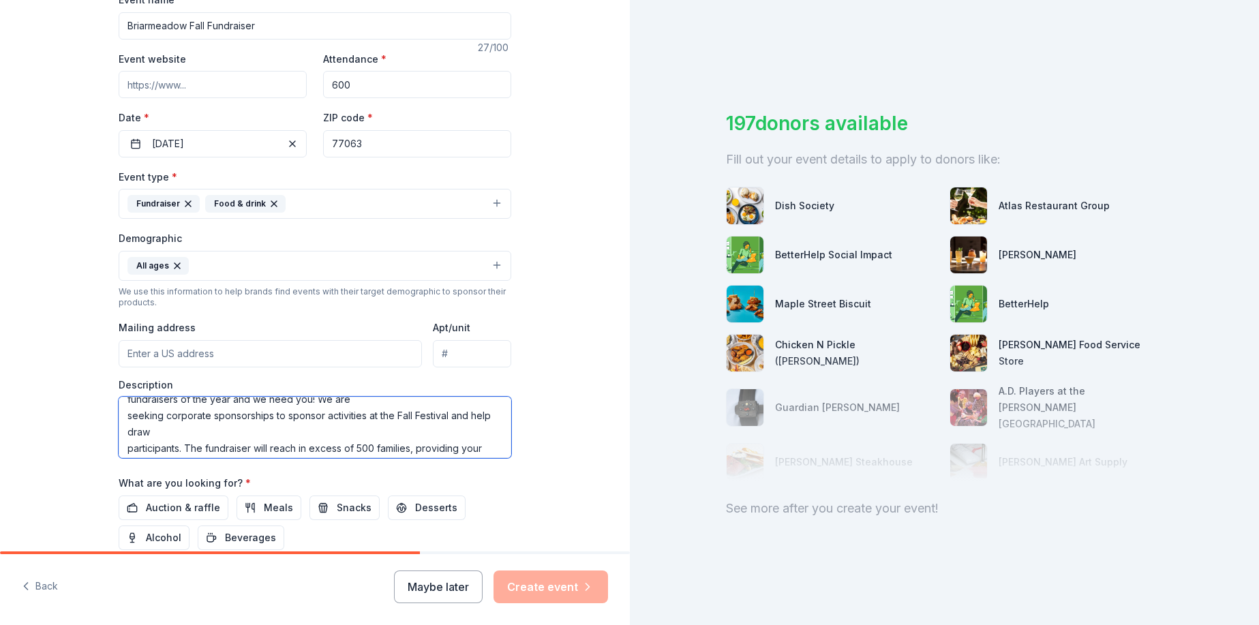
click at [119, 419] on textarea "We need your help to raise funds for supplemental programs, much needed technol…" at bounding box center [315, 427] width 393 height 61
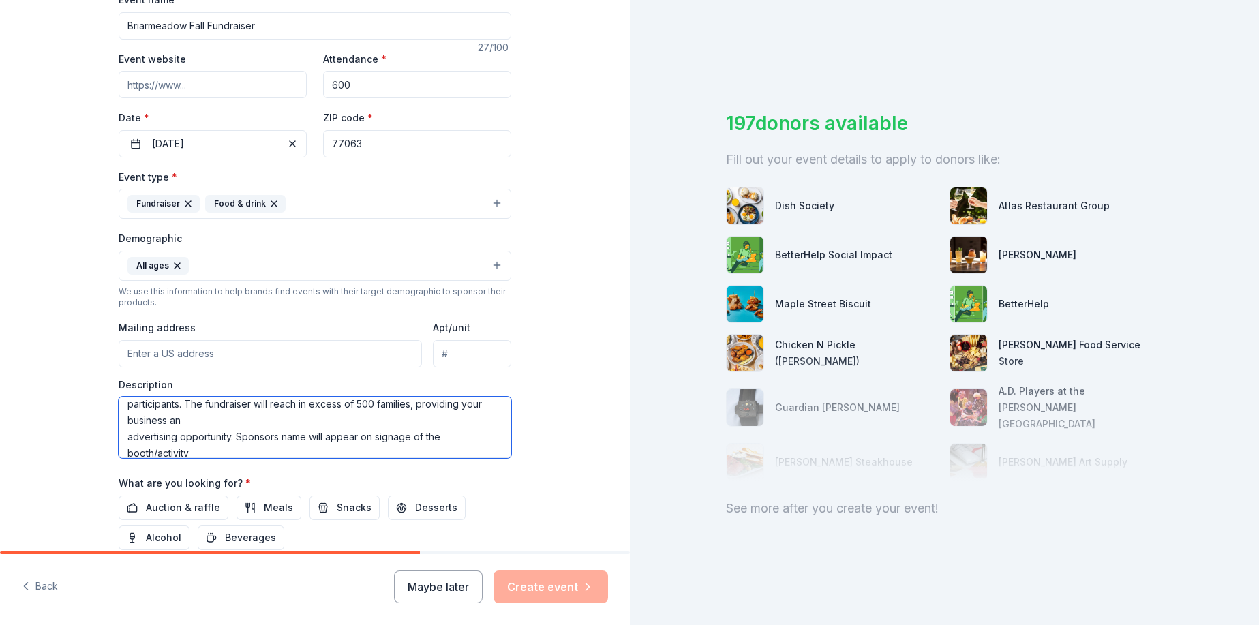
scroll to position [129, 0]
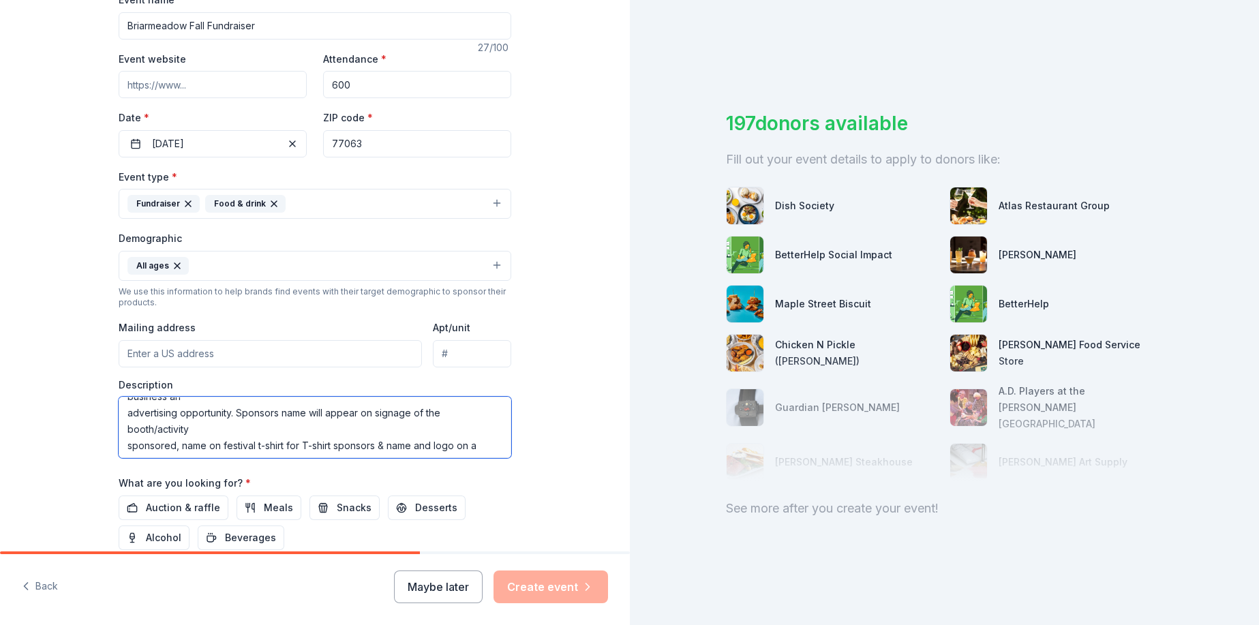
click at [123, 412] on textarea "We need your help to raise funds for supplemental programs, much needed technol…" at bounding box center [315, 427] width 393 height 61
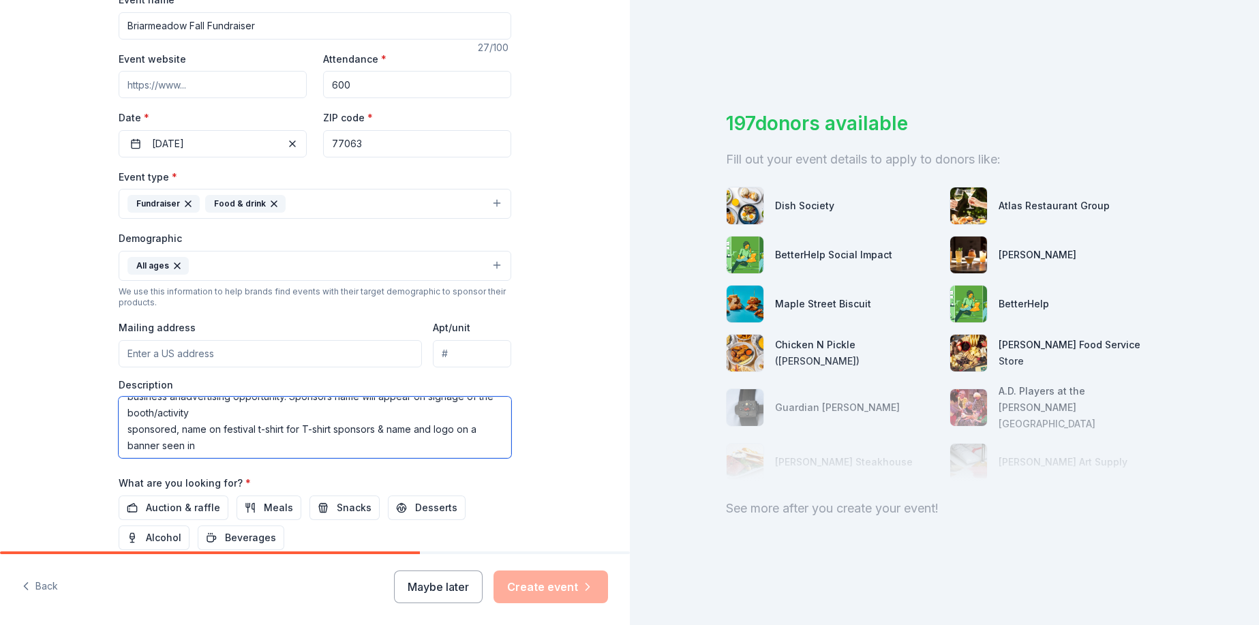
scroll to position [112, 0]
click at [229, 432] on textarea "We need your help to raise funds for supplemental programs, much needed technol…" at bounding box center [315, 427] width 393 height 61
click at [121, 447] on textarea "We need your help to raise funds for supplemental programs, much needed technol…" at bounding box center [315, 427] width 393 height 61
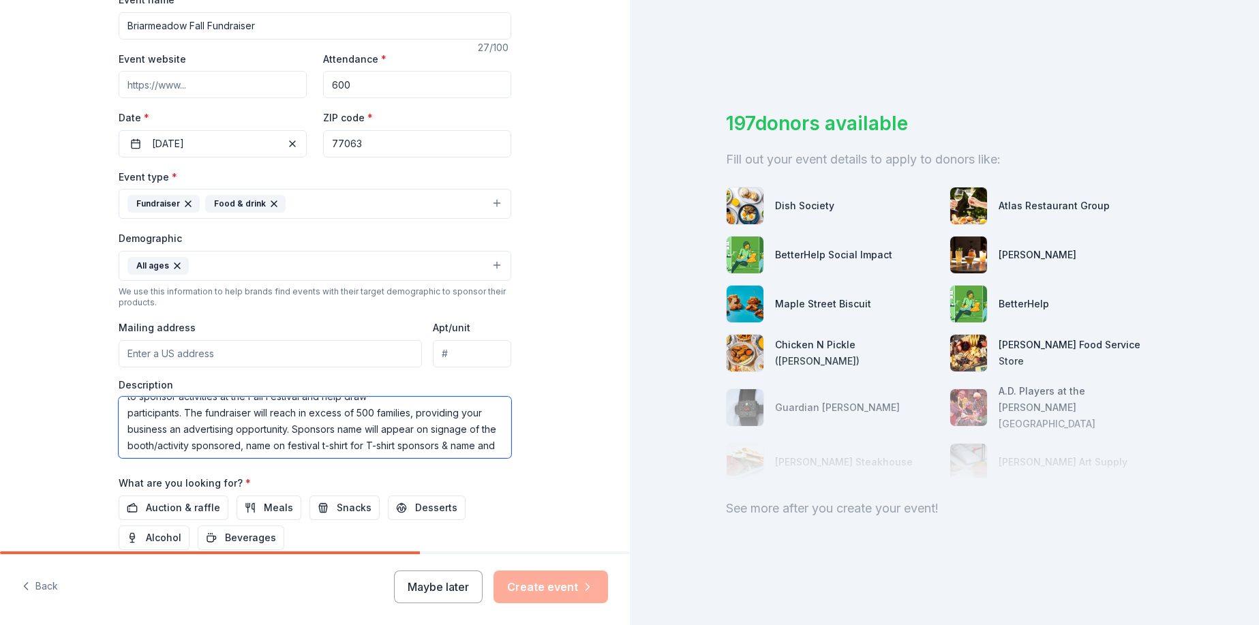
scroll to position [131, 0]
click at [126, 453] on textarea "We need your help to raise funds for supplemental programs, much needed technol…" at bounding box center [315, 427] width 393 height 61
click at [123, 447] on textarea "We need your help to raise funds for supplemental programs, much needed technol…" at bounding box center [315, 427] width 393 height 61
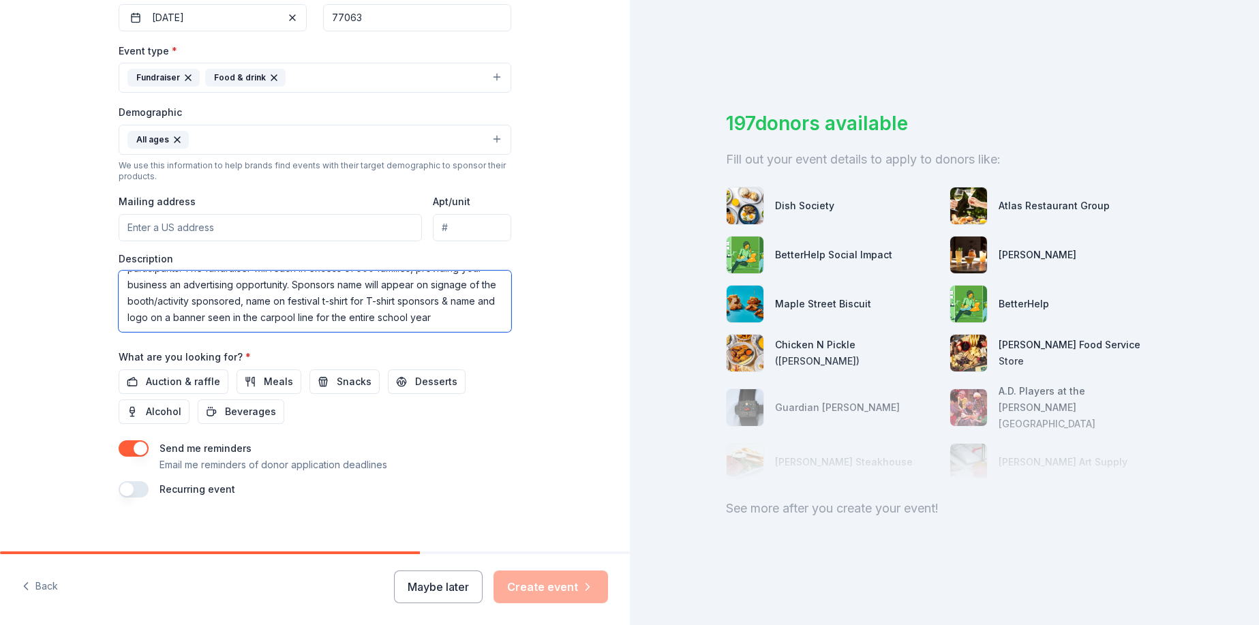
scroll to position [359, 0]
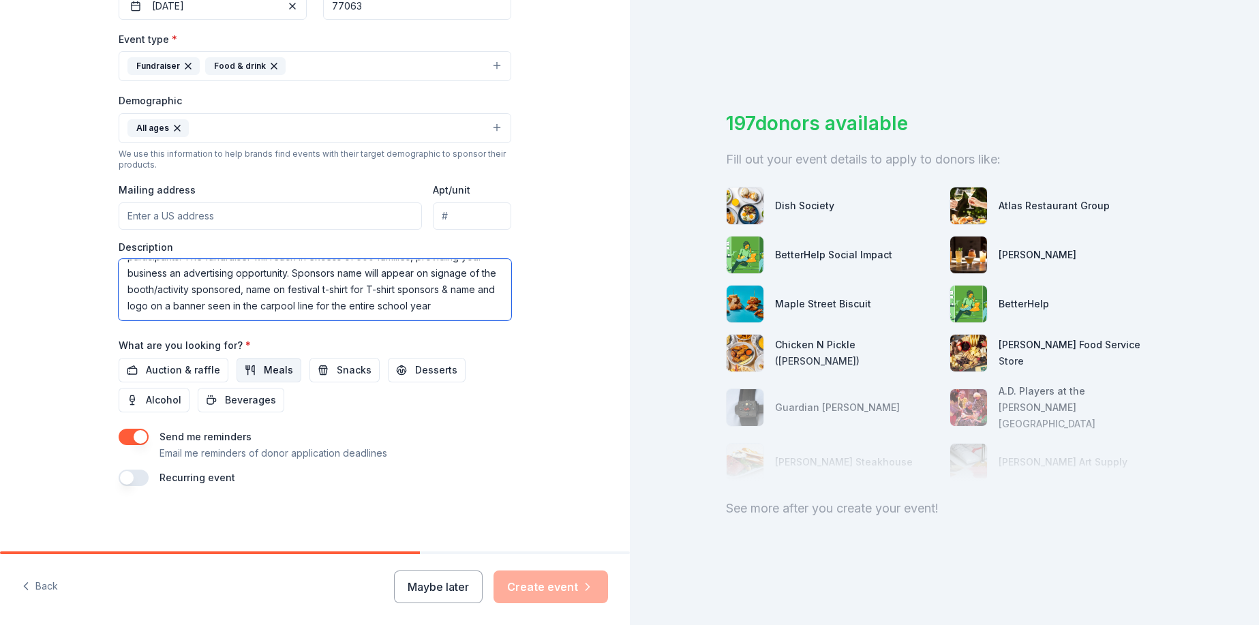
type textarea "We need your help to raise funds for supplemental programs, much needed technol…"
click at [246, 374] on button "Meals" at bounding box center [269, 370] width 65 height 25
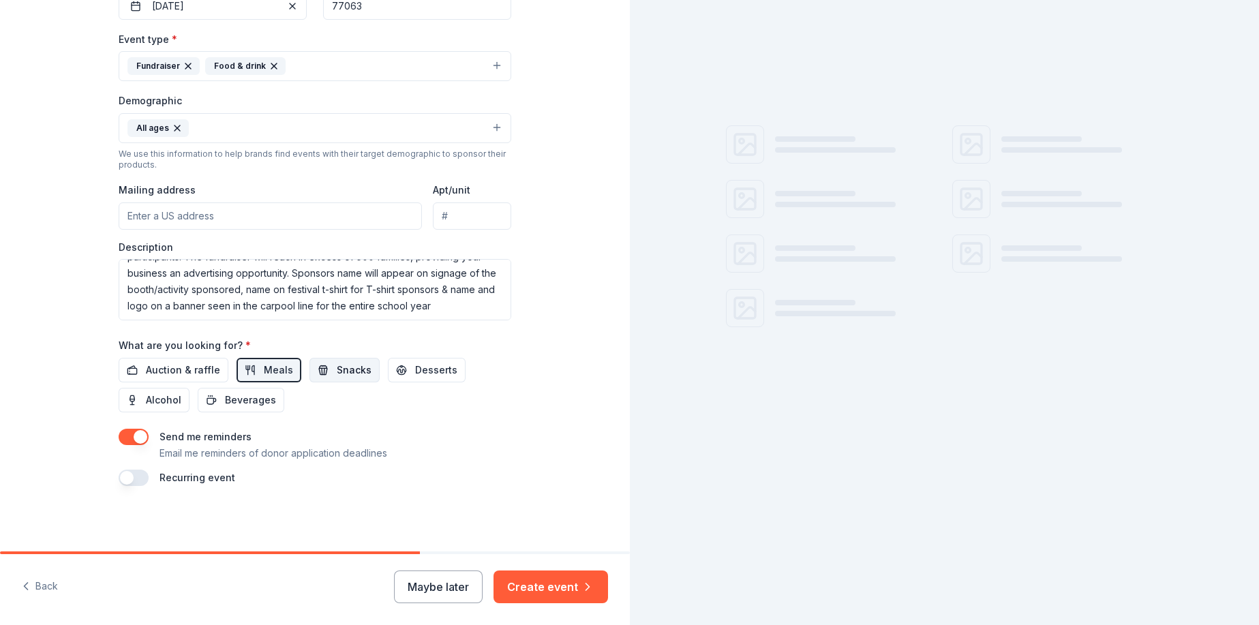
click at [337, 369] on span "Snacks" at bounding box center [354, 370] width 35 height 16
click at [395, 372] on button "Desserts" at bounding box center [427, 370] width 78 height 25
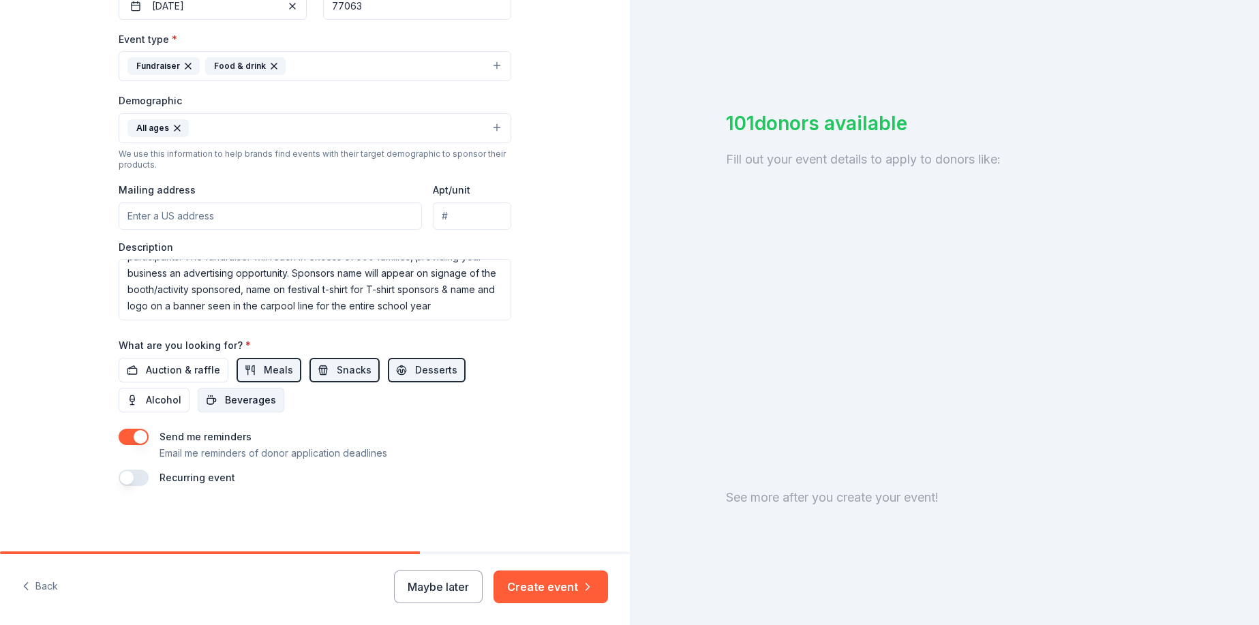
click at [244, 401] on span "Beverages" at bounding box center [250, 400] width 51 height 16
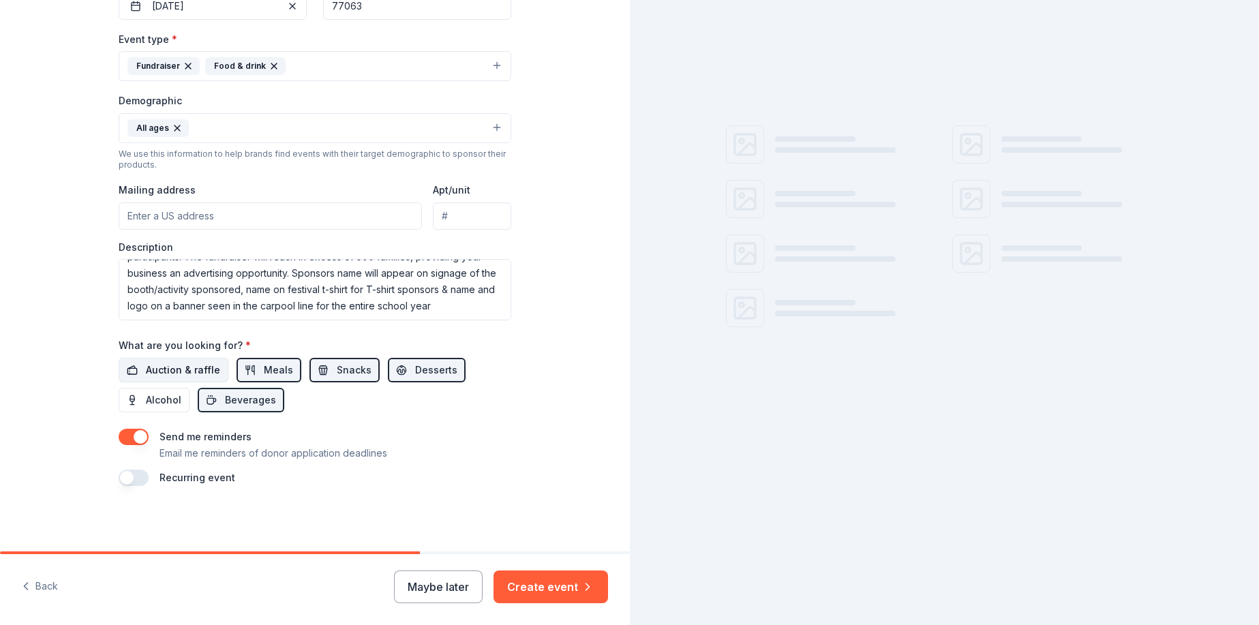
click at [194, 367] on span "Auction & raffle" at bounding box center [183, 370] width 74 height 16
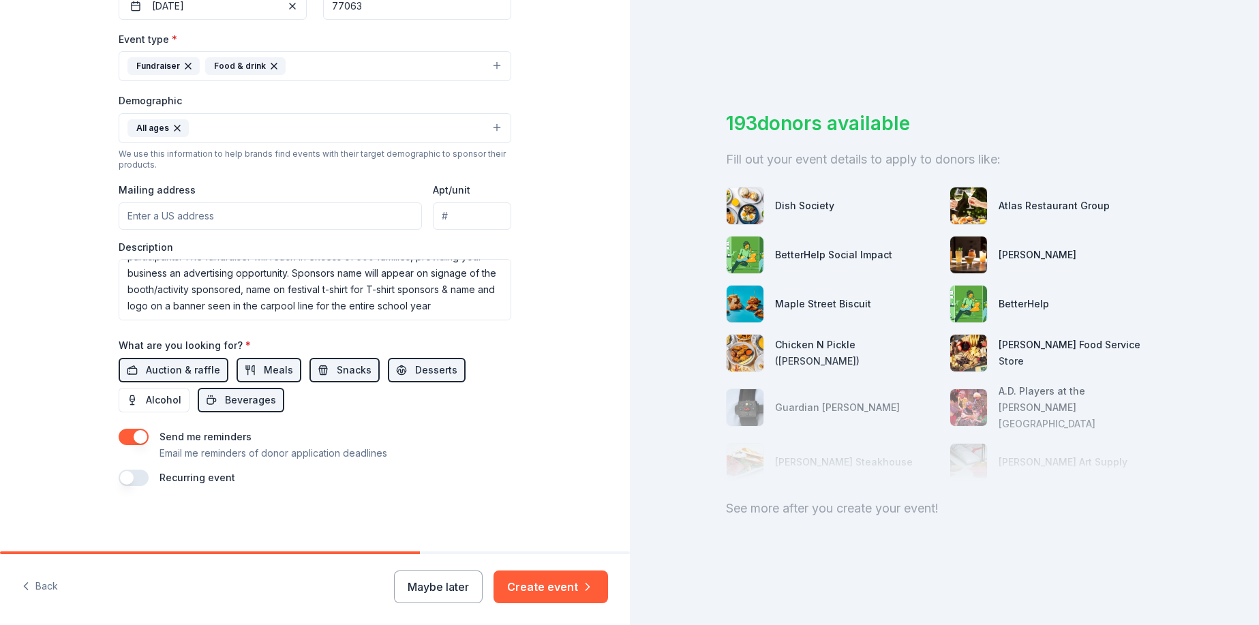
click at [134, 439] on button "button" at bounding box center [134, 437] width 30 height 16
click at [0, 0] on div at bounding box center [0, 0] width 0 height 0
click at [122, 438] on button "button" at bounding box center [134, 437] width 30 height 16
click at [530, 587] on button "Create event" at bounding box center [551, 587] width 115 height 33
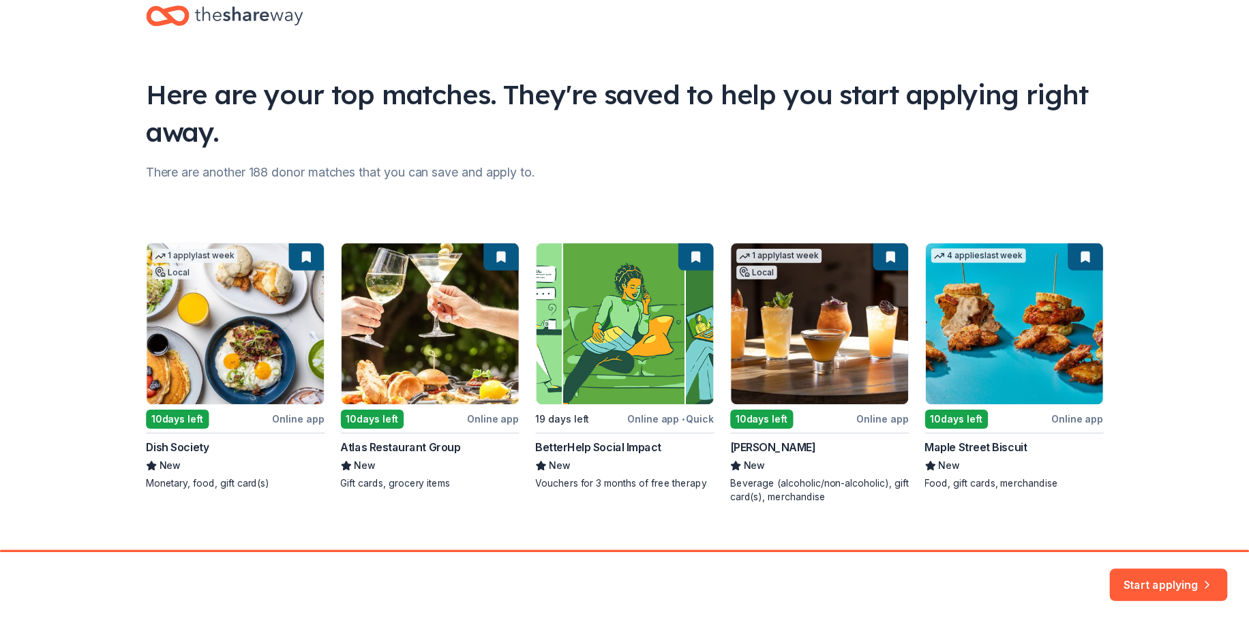
scroll to position [55, 0]
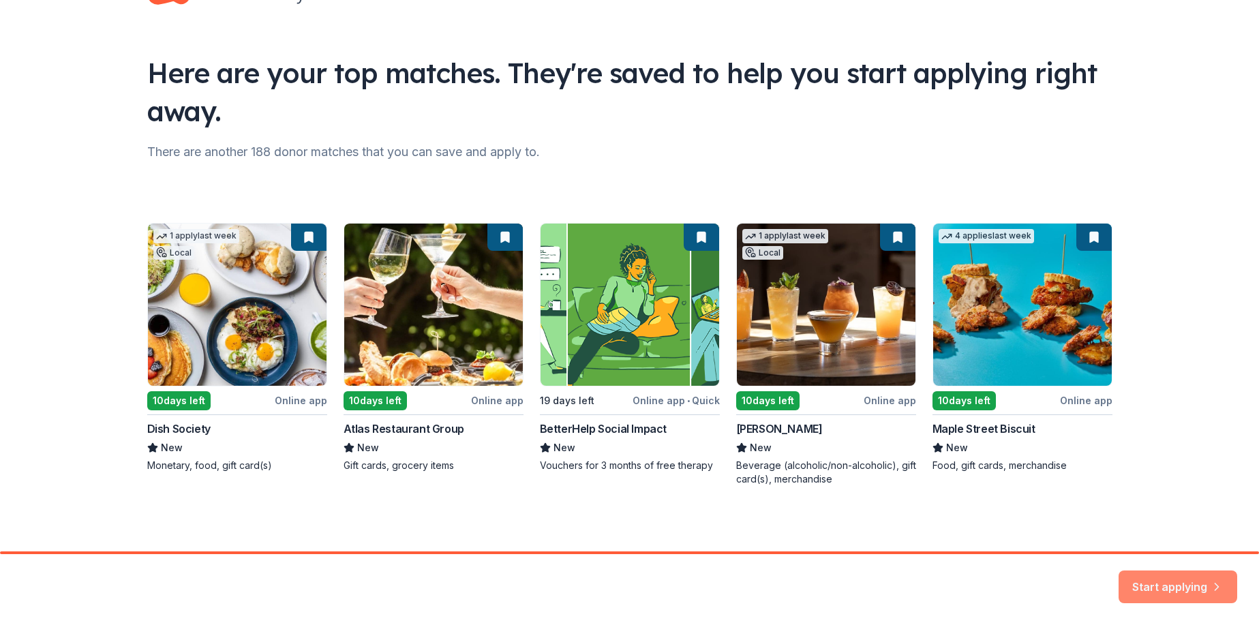
click at [1170, 588] on button "Start applying" at bounding box center [1178, 578] width 119 height 33
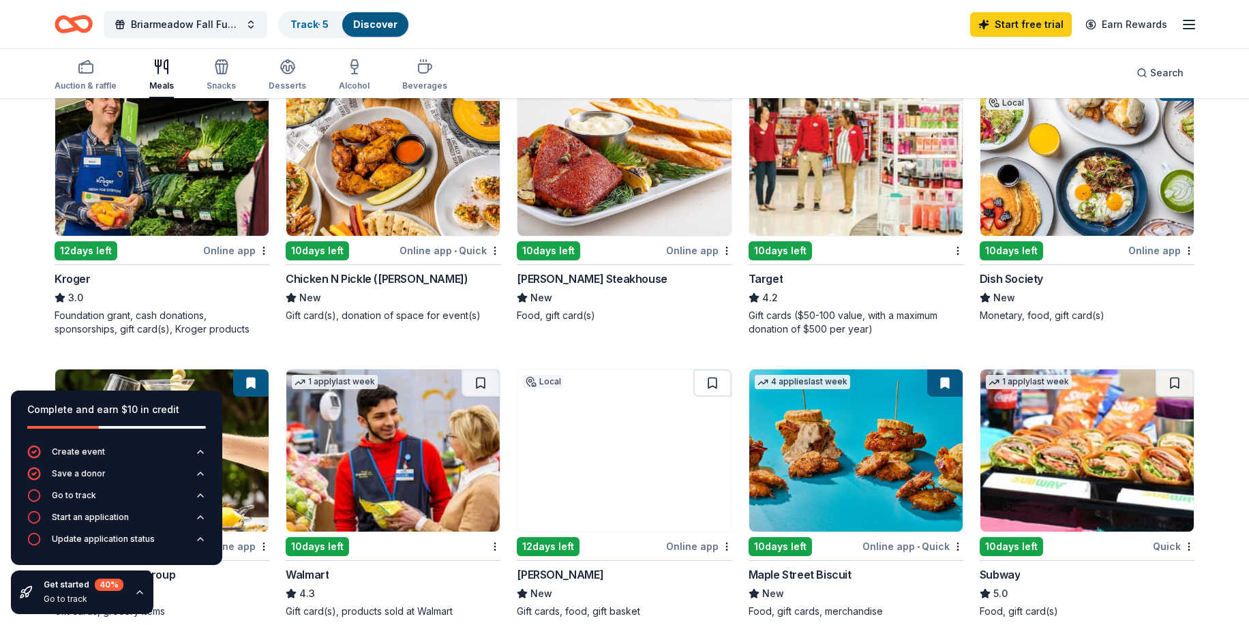
scroll to position [477, 0]
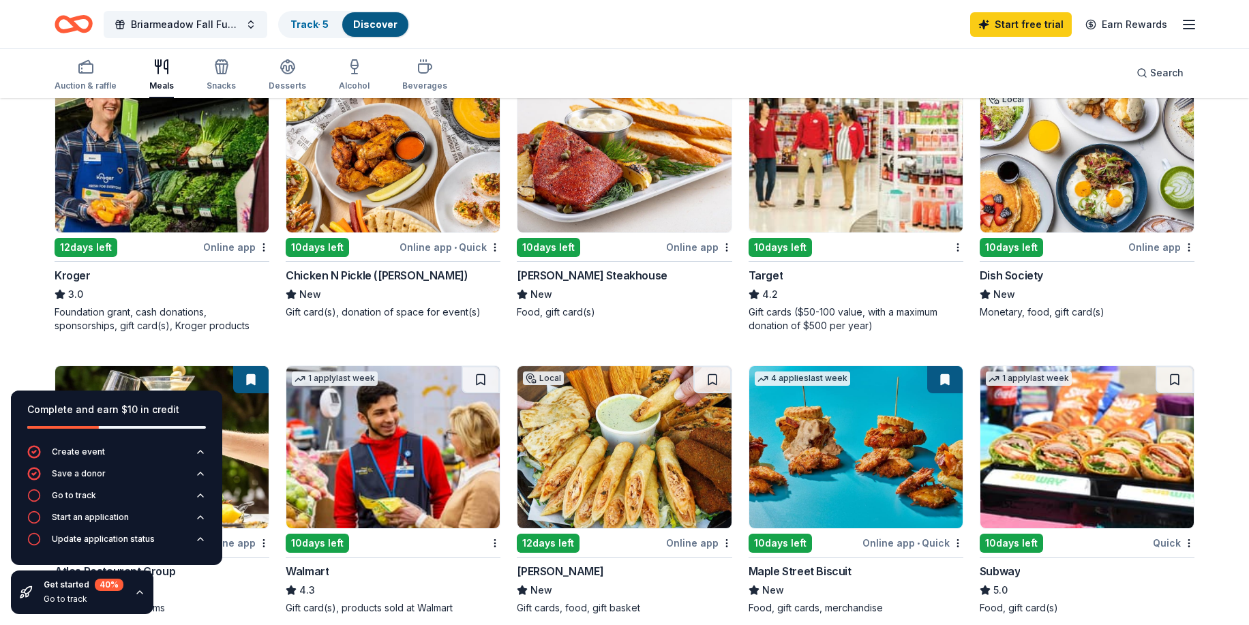
click at [95, 251] on div "12 days left" at bounding box center [86, 247] width 63 height 19
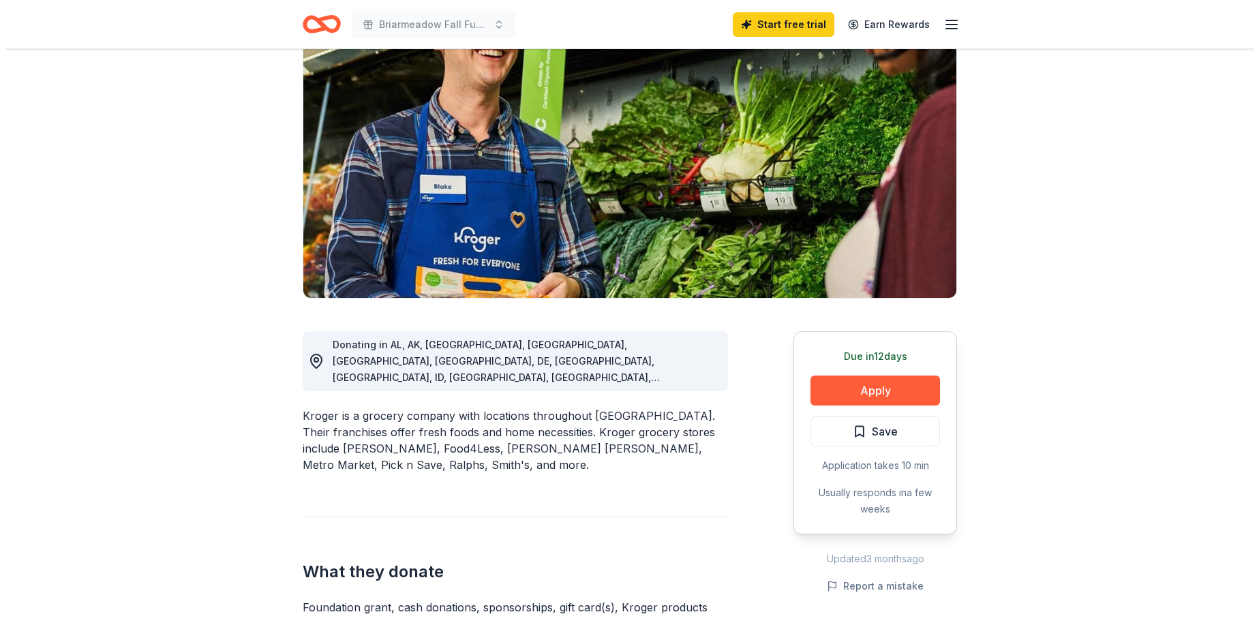
scroll to position [136, 0]
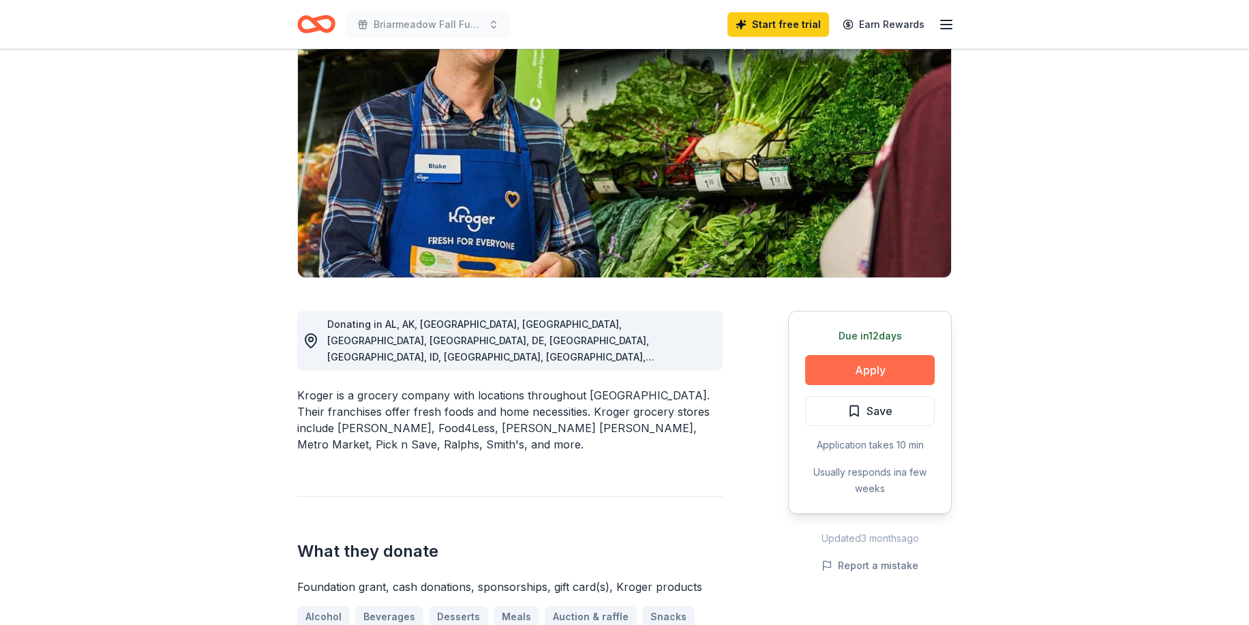
click at [838, 364] on button "Apply" at bounding box center [870, 370] width 130 height 30
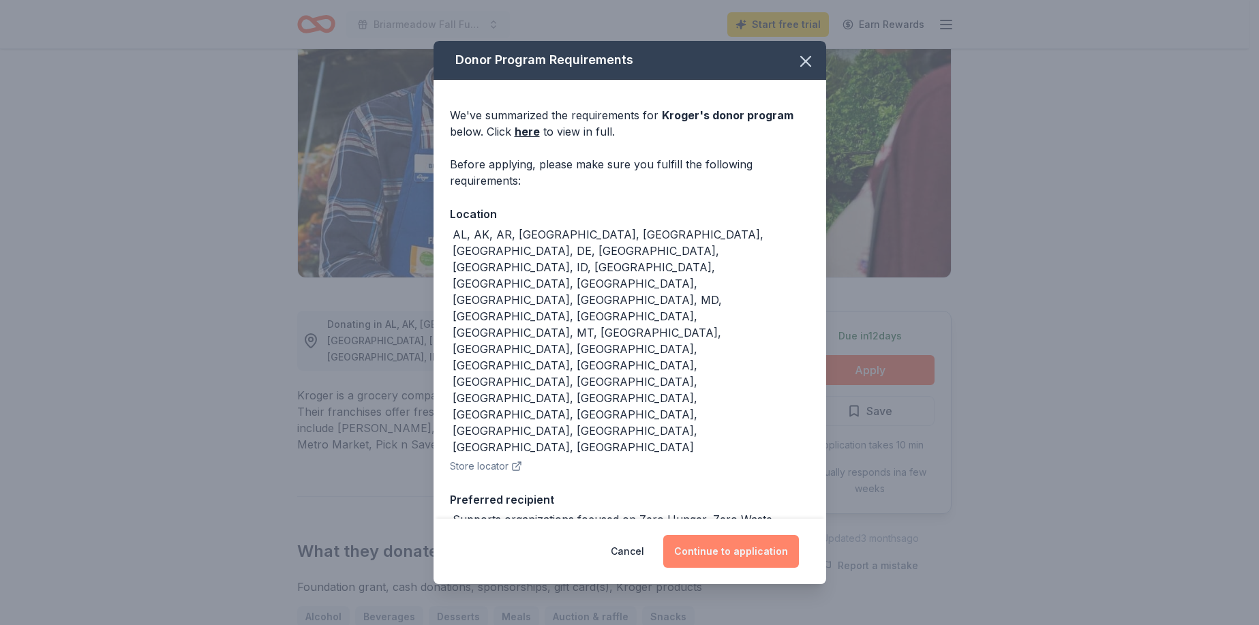
click at [760, 535] on button "Continue to application" at bounding box center [731, 551] width 136 height 33
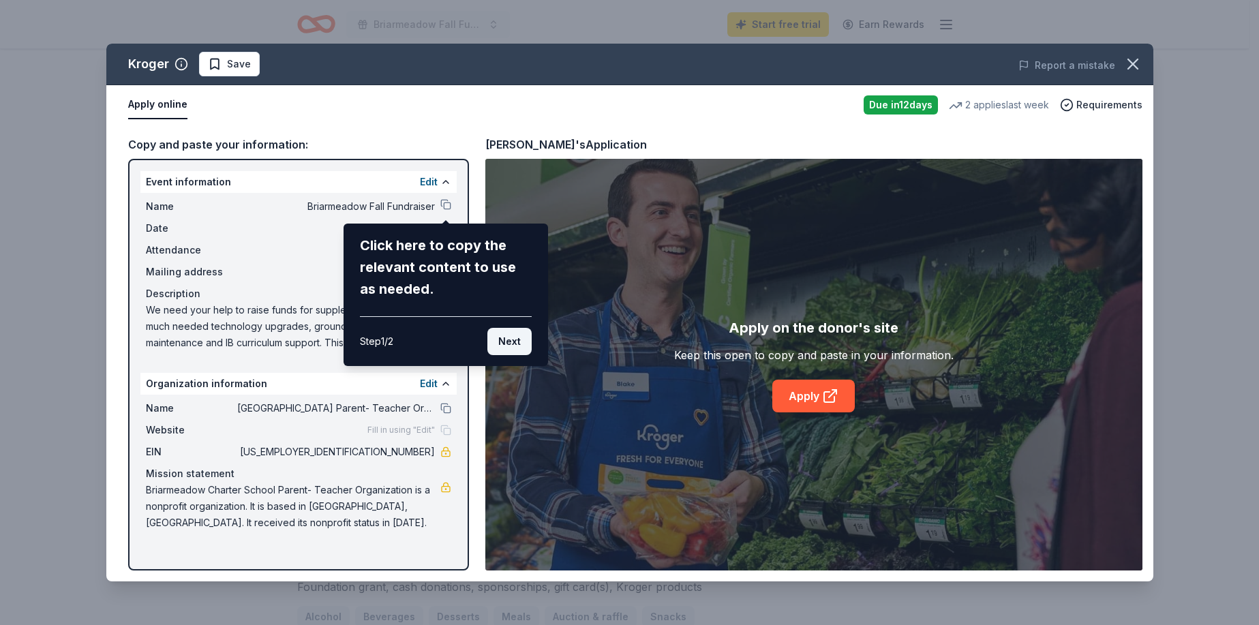
click at [515, 339] on button "Next" at bounding box center [509, 341] width 44 height 27
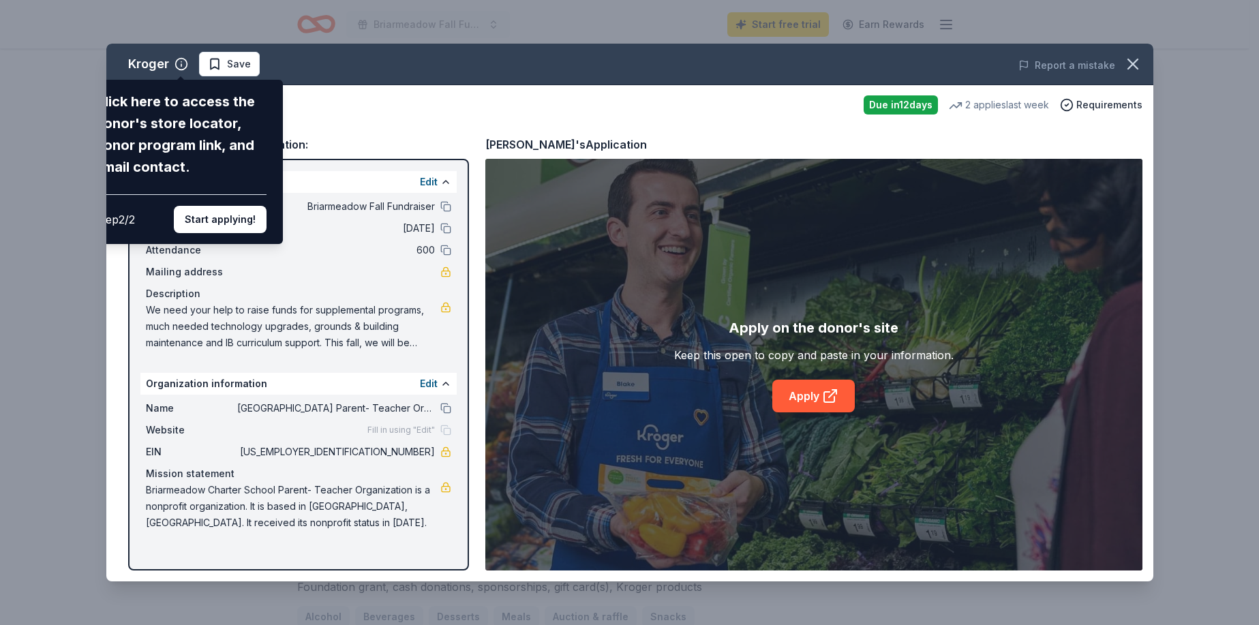
click at [230, 75] on div "Kroger Click here to access the donor's store locator, donor program link, and …" at bounding box center [629, 313] width 1047 height 538
click at [233, 74] on div "Kroger Click here to access the donor's store locator, donor program link, and …" at bounding box center [629, 313] width 1047 height 538
click at [237, 67] on div "Kroger Click here to access the donor's store locator, donor program link, and …" at bounding box center [629, 313] width 1047 height 538
click at [226, 212] on button "Start applying!" at bounding box center [220, 219] width 93 height 27
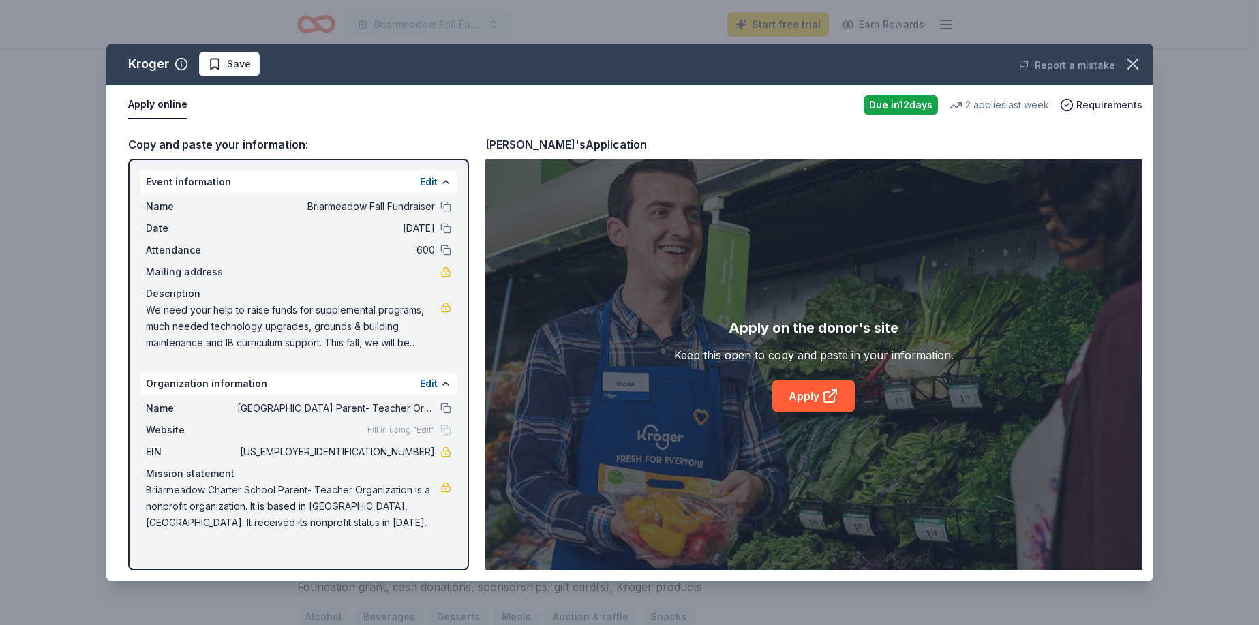
click at [411, 436] on div "Website Fill in using "Edit"" at bounding box center [298, 430] width 305 height 16
click at [406, 431] on span "Fill in using "Edit"" at bounding box center [400, 430] width 67 height 11
click at [211, 275] on span "Mailing address" at bounding box center [191, 272] width 91 height 16
click at [288, 430] on div "Website Fill in using "Edit"" at bounding box center [298, 430] width 305 height 16
click at [423, 430] on span "Fill in using "Edit"" at bounding box center [400, 430] width 67 height 11
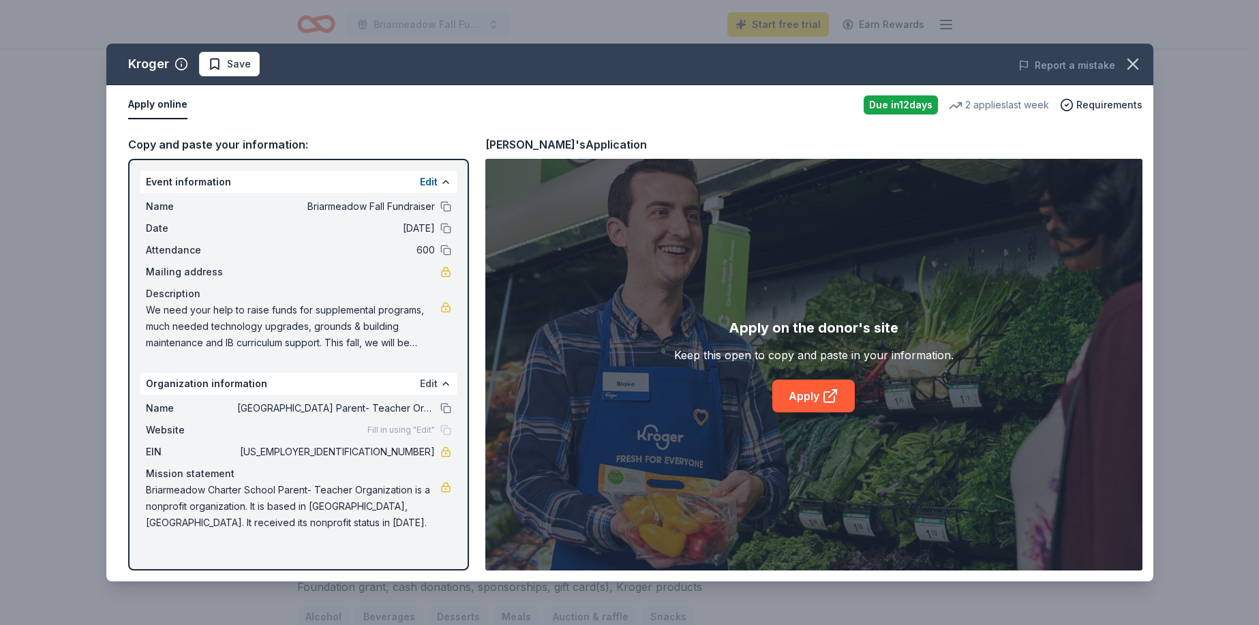
click at [430, 387] on button "Edit" at bounding box center [429, 384] width 18 height 16
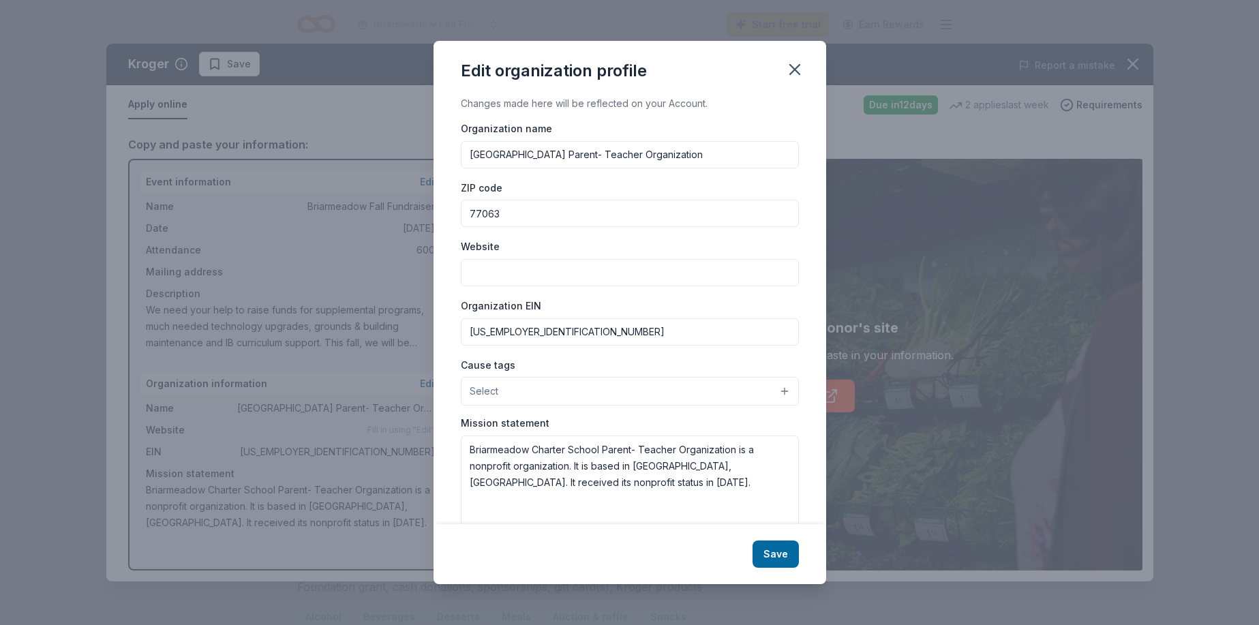
paste input "[URL][DOMAIN_NAME]"
type input "[URL][DOMAIN_NAME]"
click at [776, 390] on button "Select" at bounding box center [630, 391] width 338 height 29
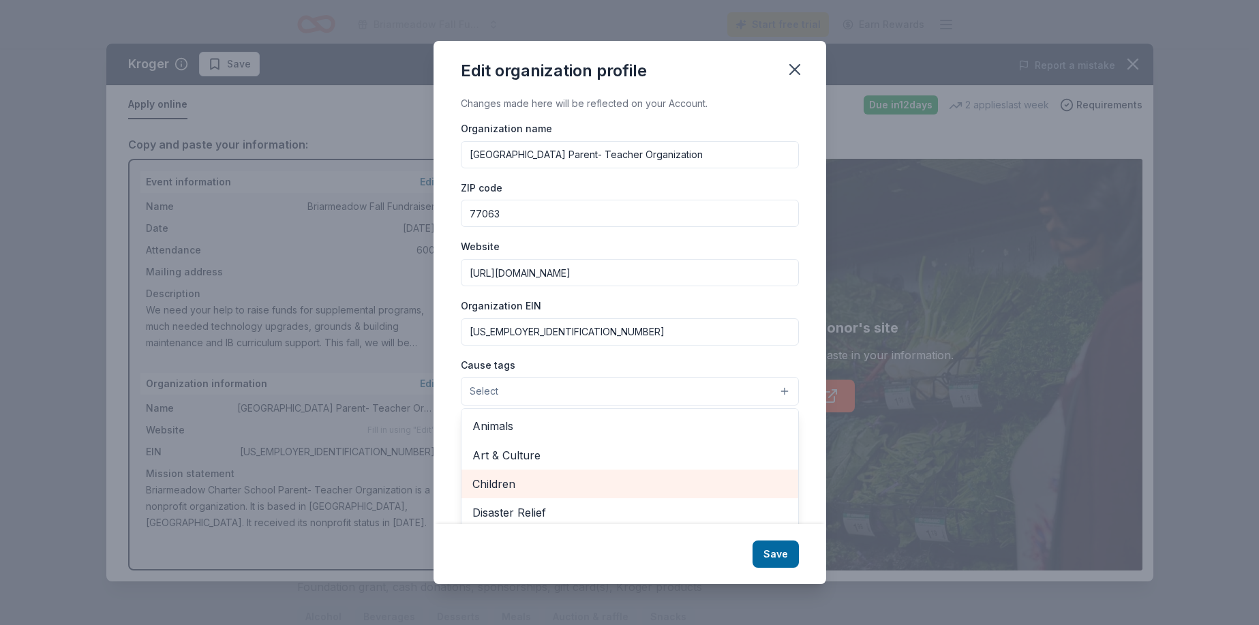
click at [552, 475] on span "Children" at bounding box center [629, 484] width 315 height 18
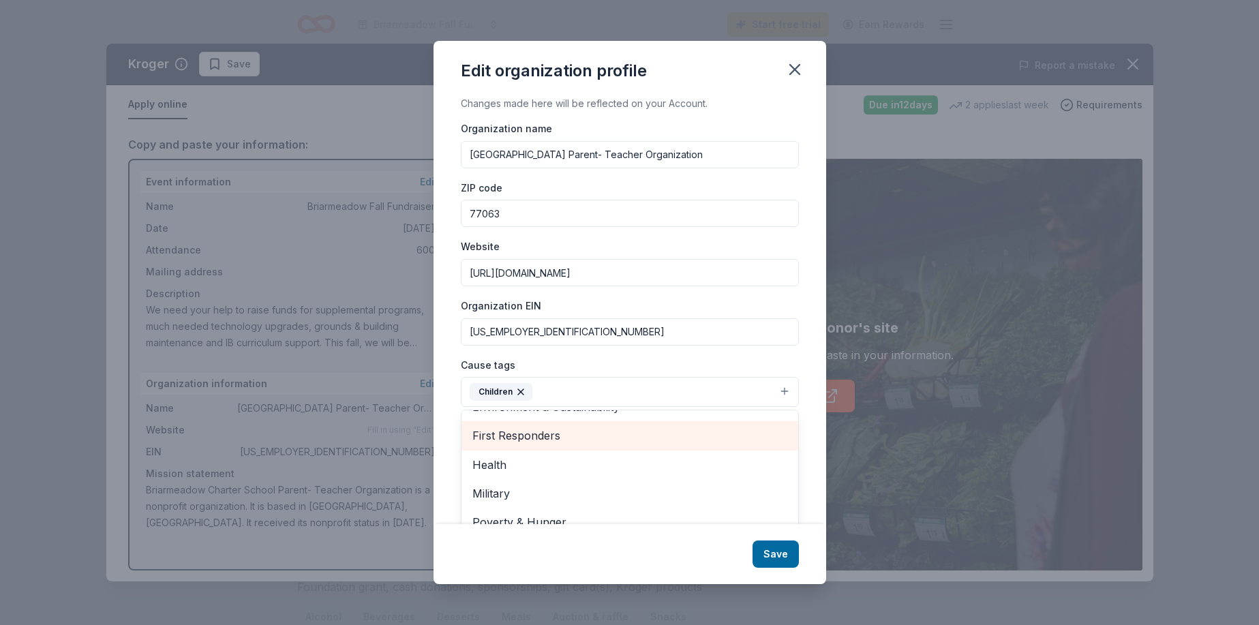
scroll to position [68, 0]
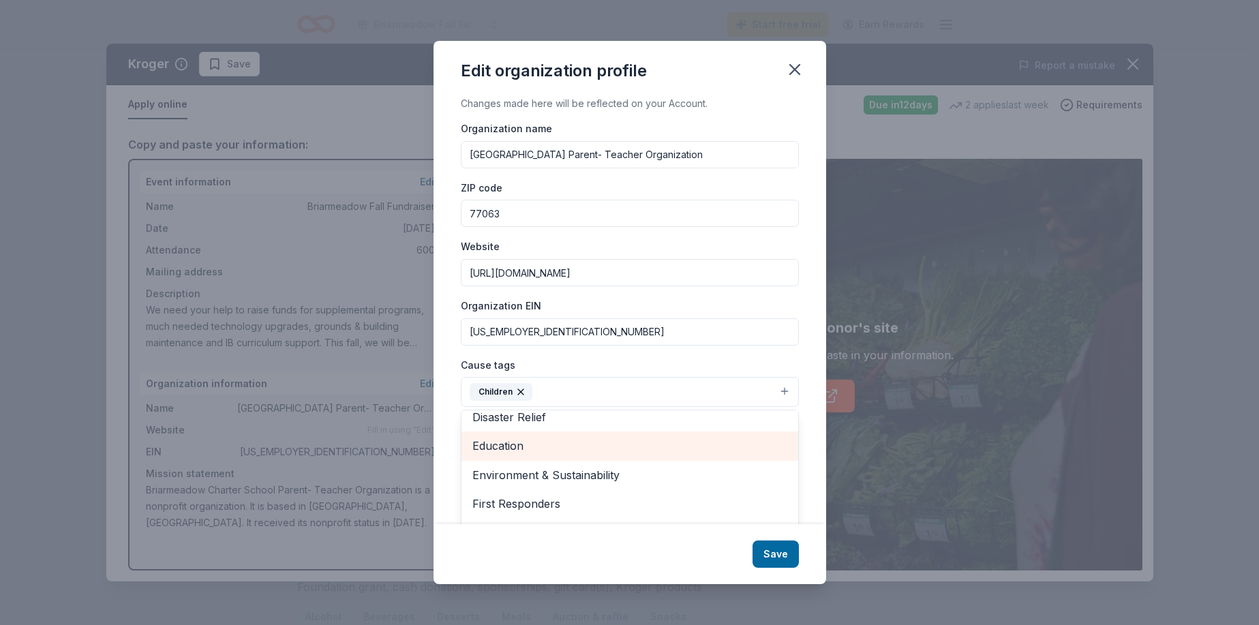
click at [545, 444] on span "Education" at bounding box center [629, 446] width 315 height 18
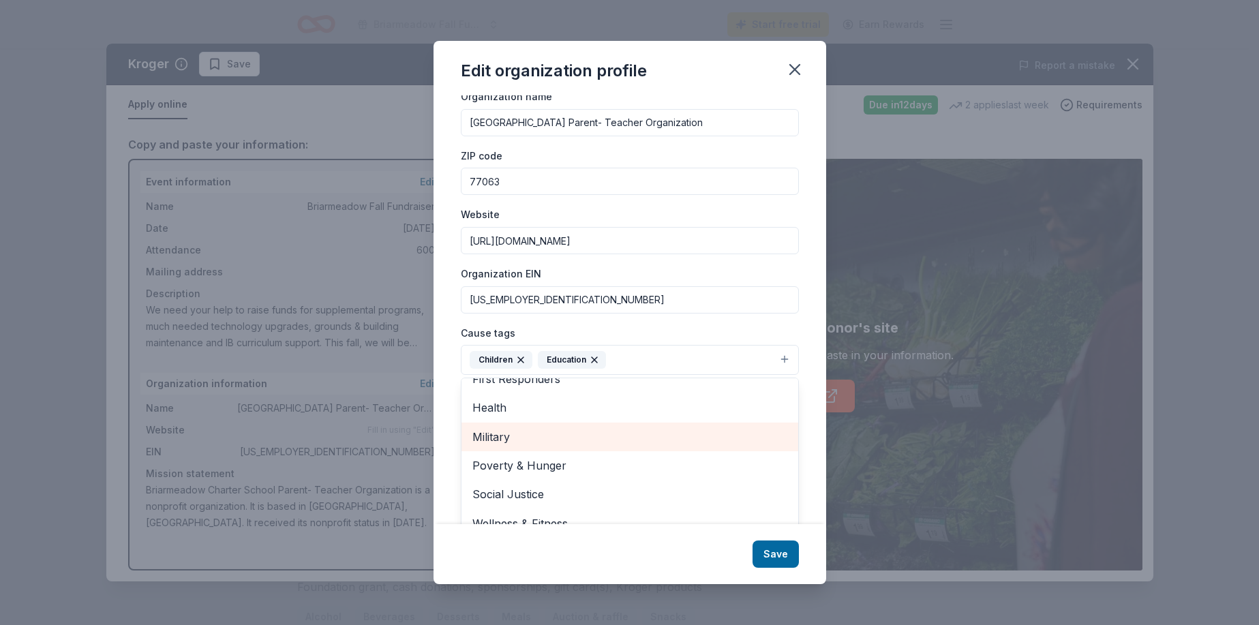
scroll to position [49, 0]
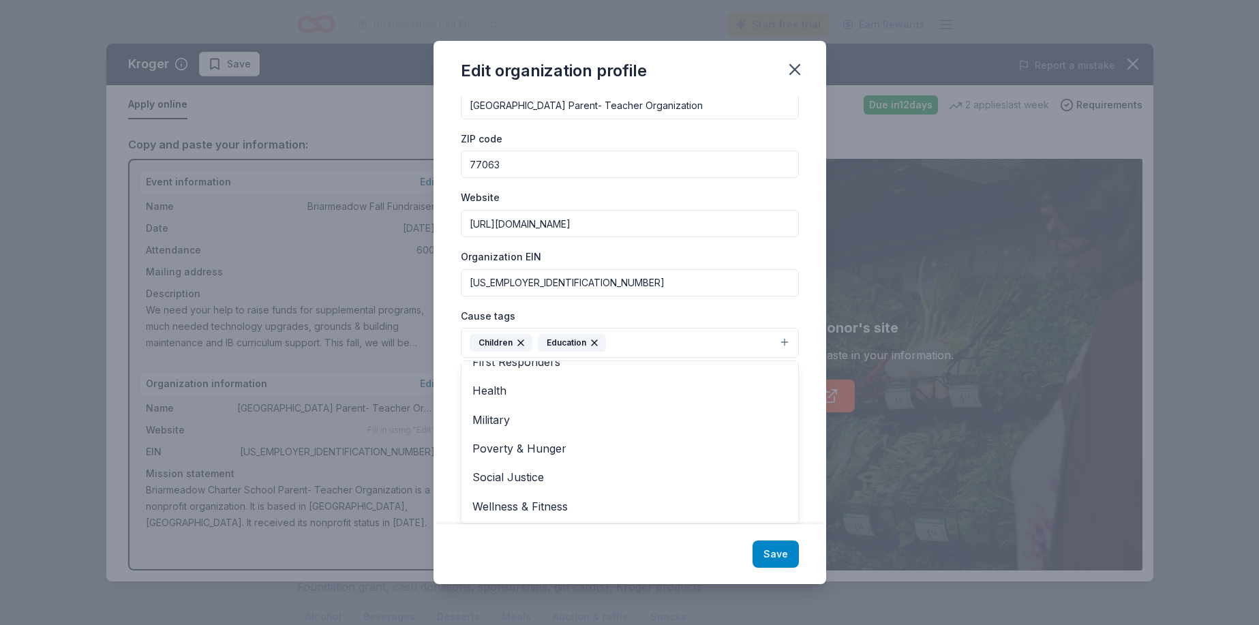
click at [779, 551] on div "Edit organization profile Changes made here will be reflected on your Account. …" at bounding box center [630, 312] width 393 height 543
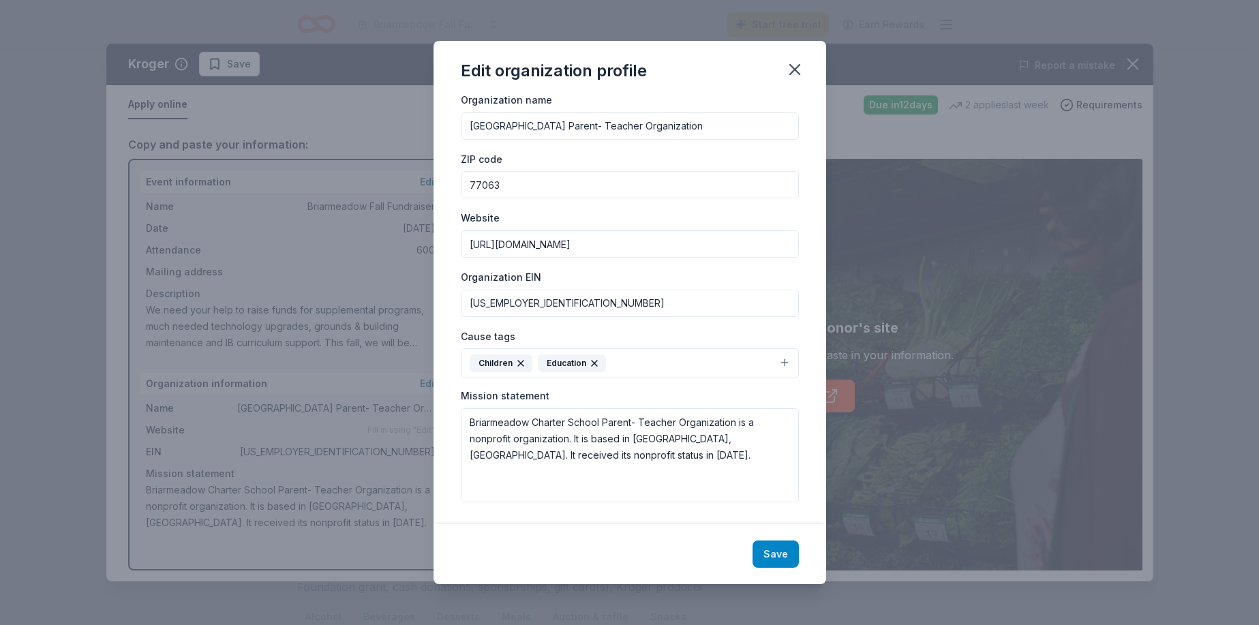
click at [777, 549] on button "Save" at bounding box center [776, 554] width 46 height 27
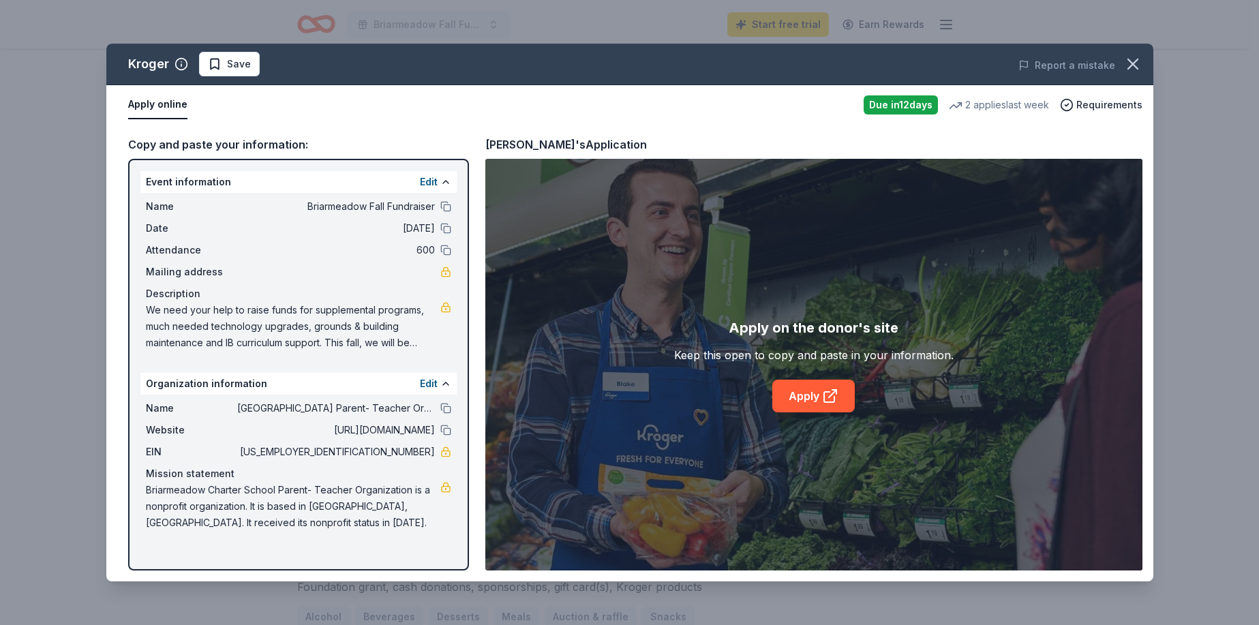
click at [793, 70] on div "Report a mistake" at bounding box center [949, 65] width 408 height 38
click at [826, 395] on icon at bounding box center [830, 396] width 16 height 16
